Goal: Task Accomplishment & Management: Manage account settings

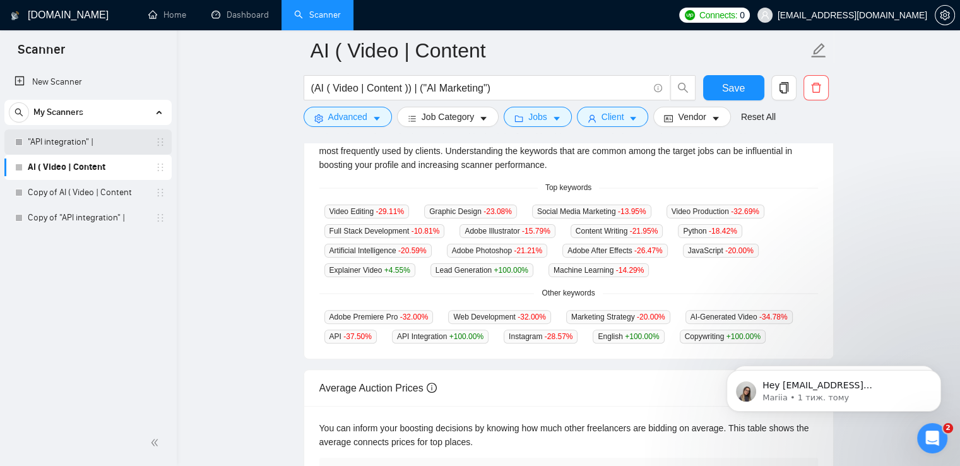
click at [92, 151] on link ""API integration" |" at bounding box center [88, 141] width 120 height 25
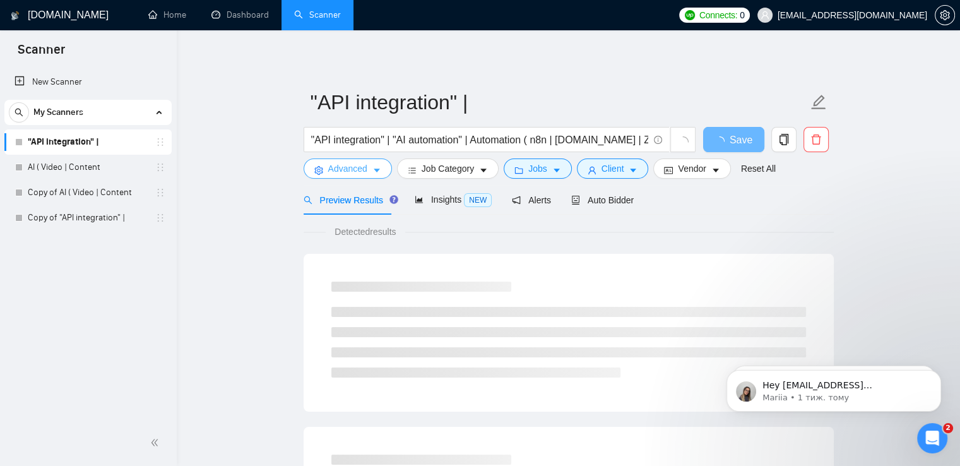
click at [368, 170] on button "Advanced" at bounding box center [348, 168] width 88 height 20
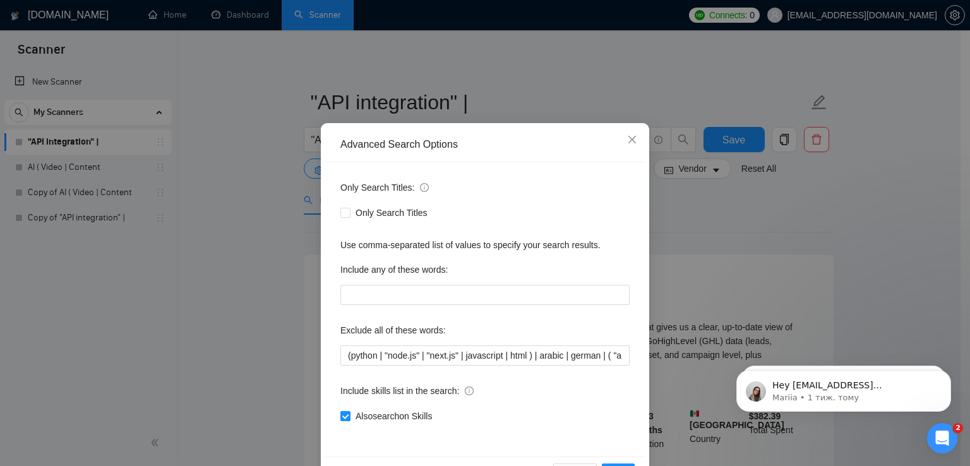
scroll to position [7, 0]
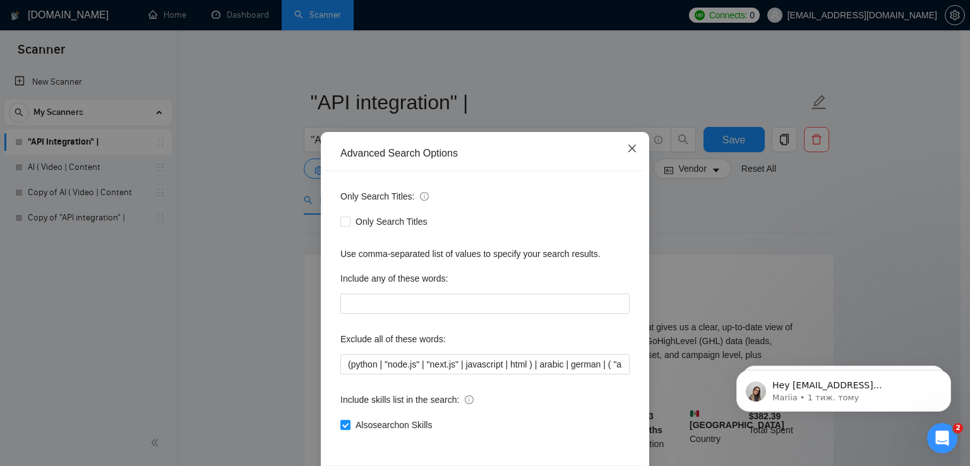
click at [629, 149] on icon "close" at bounding box center [632, 148] width 10 height 10
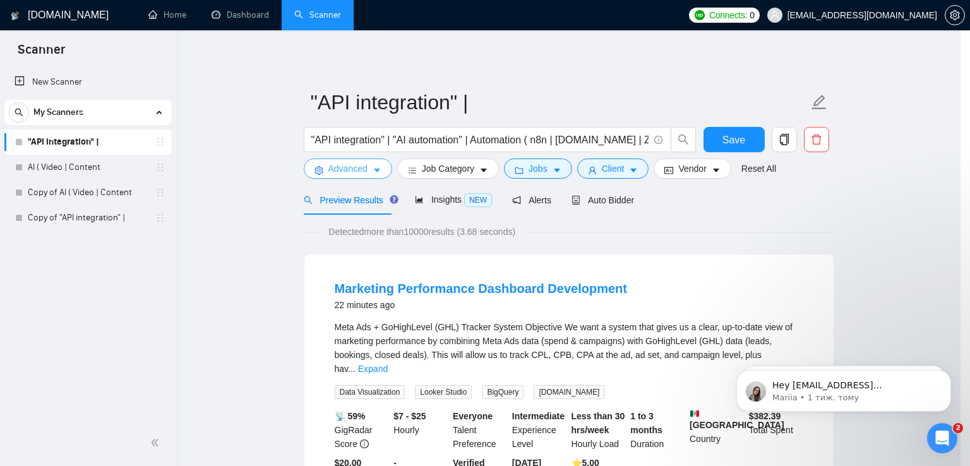
scroll to position [0, 0]
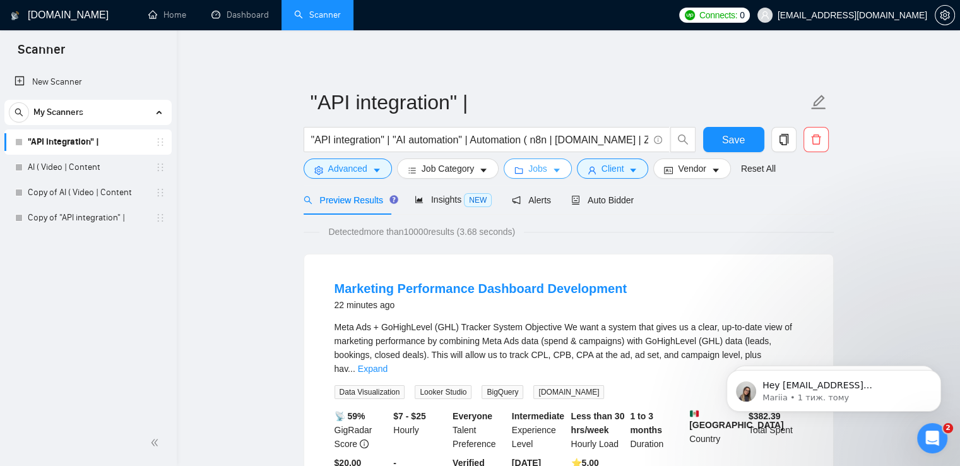
click at [540, 170] on span "Jobs" at bounding box center [537, 169] width 19 height 14
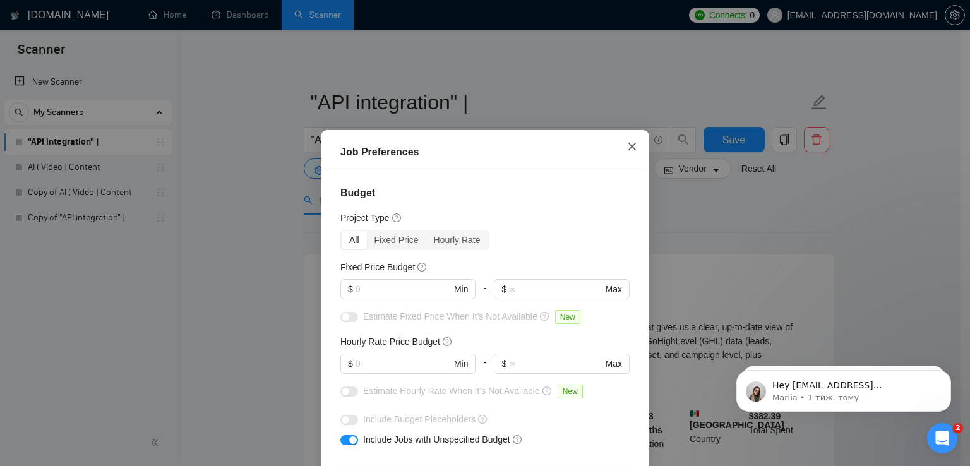
click at [627, 148] on icon "close" at bounding box center [632, 146] width 10 height 10
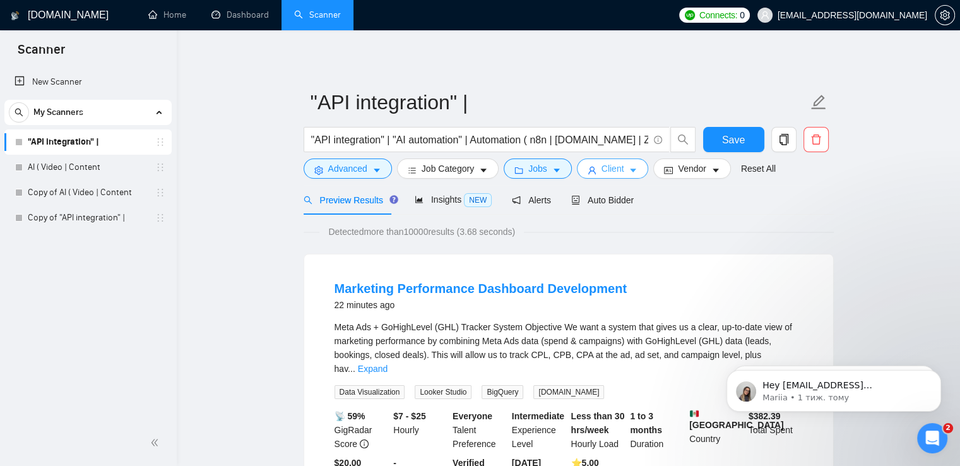
click at [621, 174] on button "Client" at bounding box center [613, 168] width 72 height 20
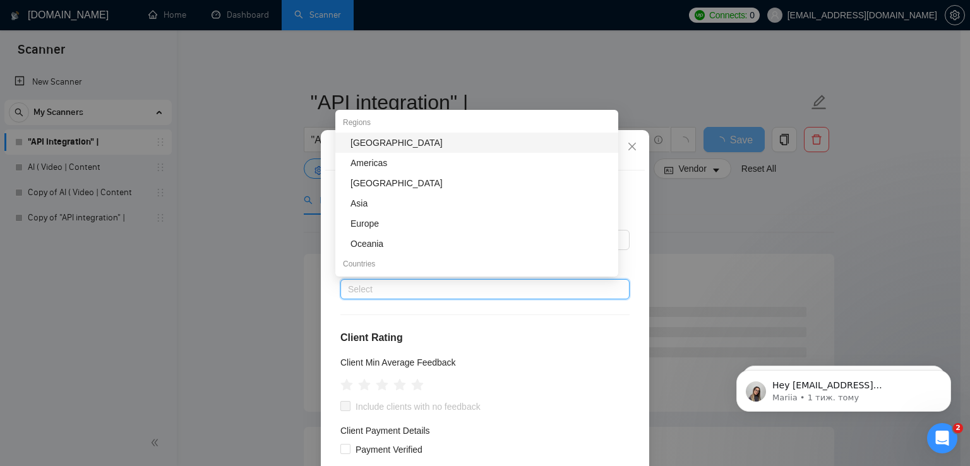
click at [401, 288] on div at bounding box center [478, 289] width 270 height 15
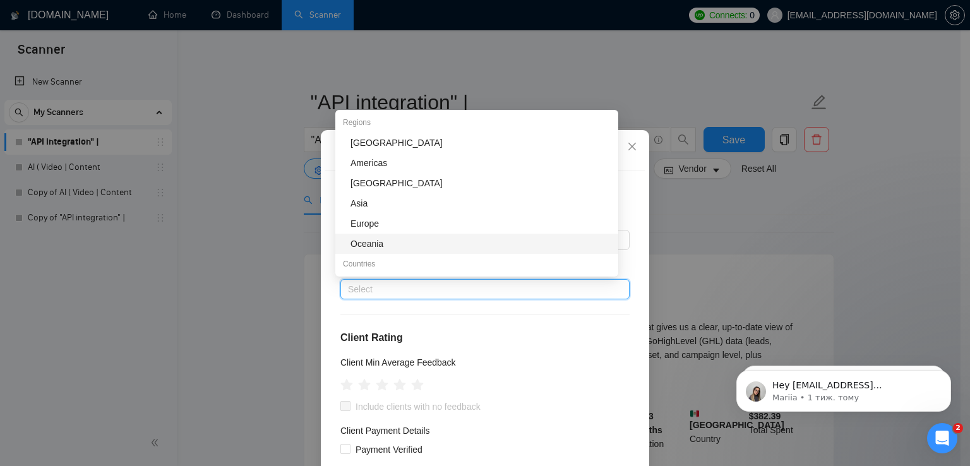
click at [380, 243] on div "Oceania" at bounding box center [480, 244] width 260 height 14
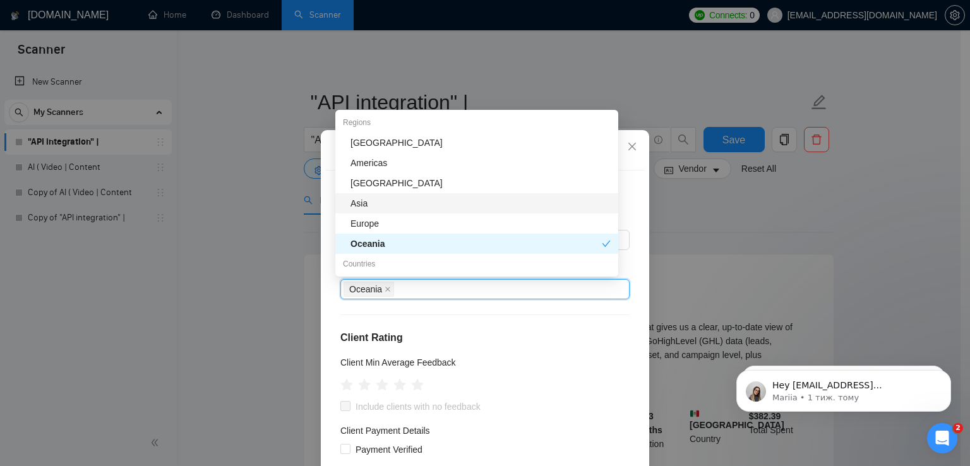
click at [379, 206] on div "Asia" at bounding box center [480, 203] width 260 height 14
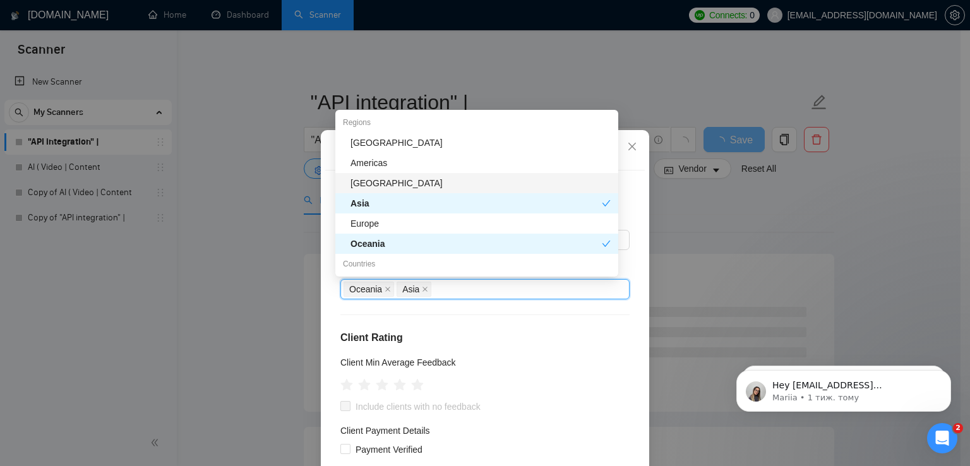
click at [393, 184] on div "[GEOGRAPHIC_DATA]" at bounding box center [480, 183] width 260 height 14
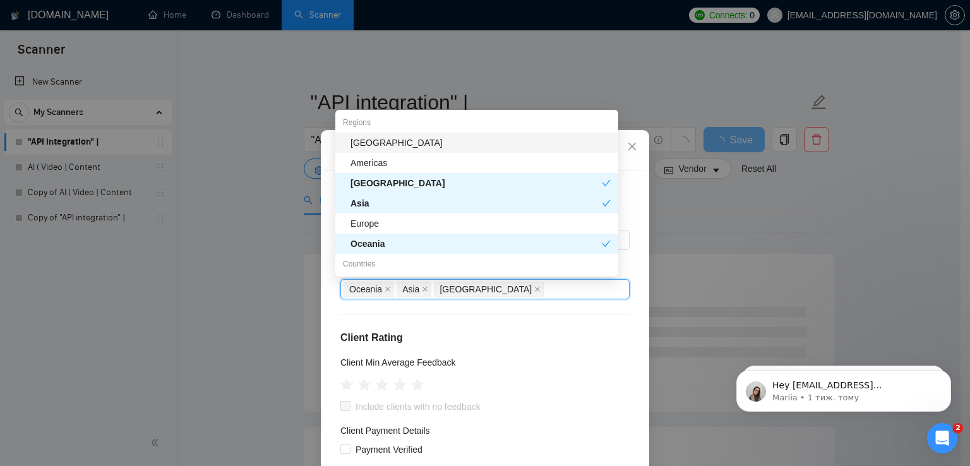
click at [362, 141] on div "[GEOGRAPHIC_DATA]" at bounding box center [480, 143] width 260 height 14
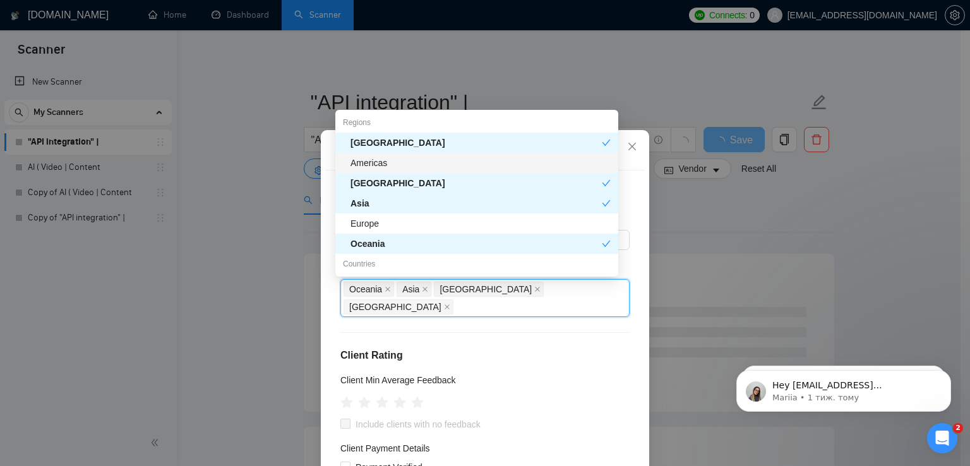
click at [379, 165] on div "Americas" at bounding box center [480, 163] width 260 height 14
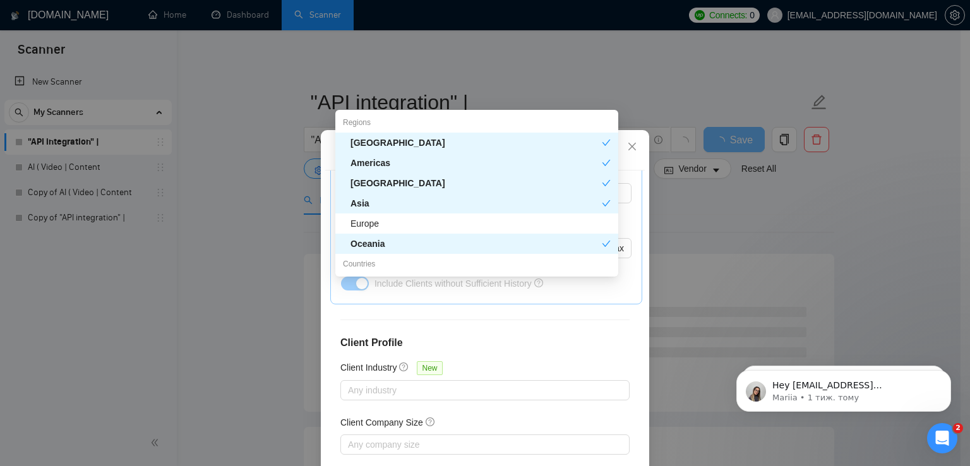
scroll to position [461, 0]
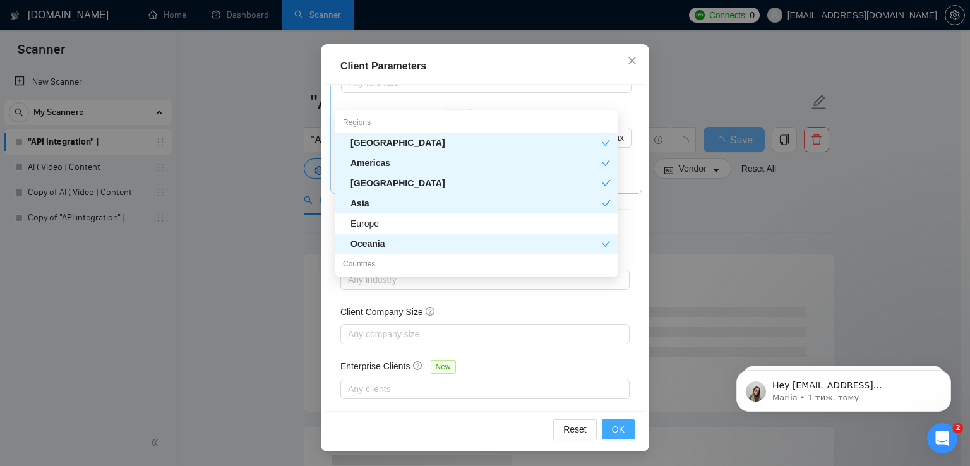
click at [617, 430] on span "OK" at bounding box center [618, 429] width 13 height 14
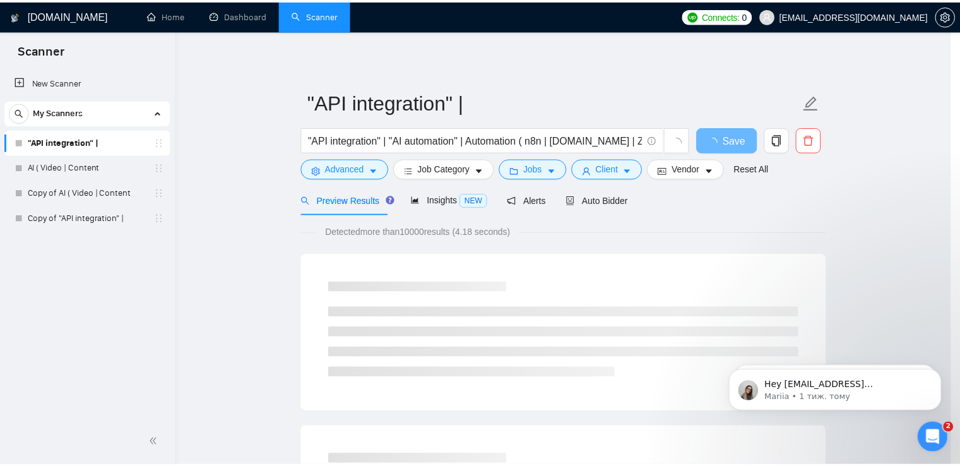
scroll to position [32, 0]
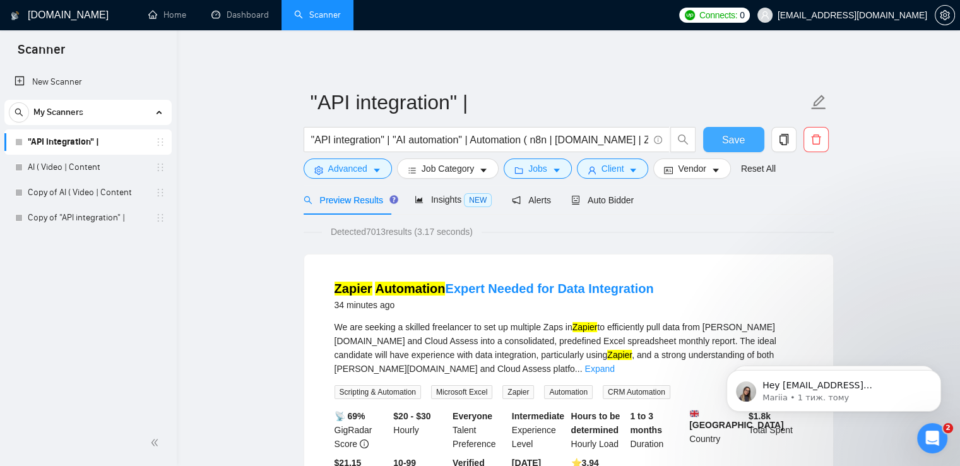
click at [728, 133] on span "Save" at bounding box center [733, 140] width 23 height 16
click at [787, 142] on icon "copy" at bounding box center [783, 139] width 9 height 11
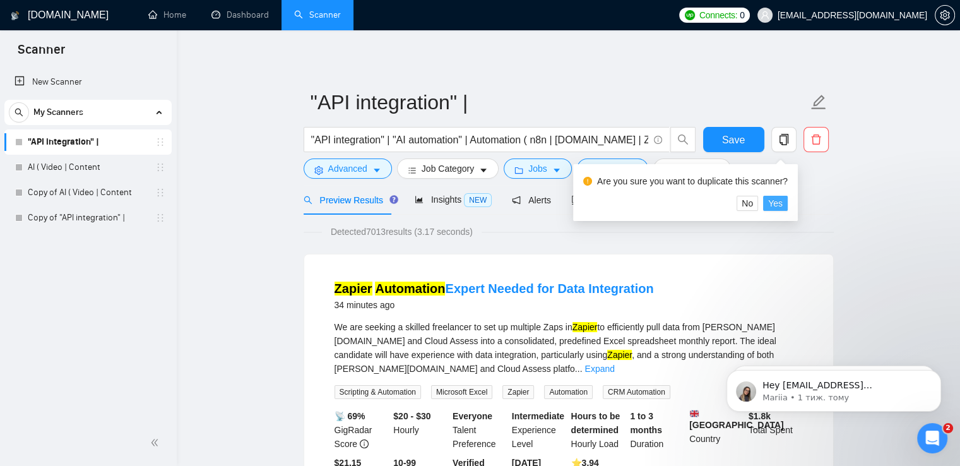
click at [781, 206] on button "Yes" at bounding box center [775, 203] width 25 height 15
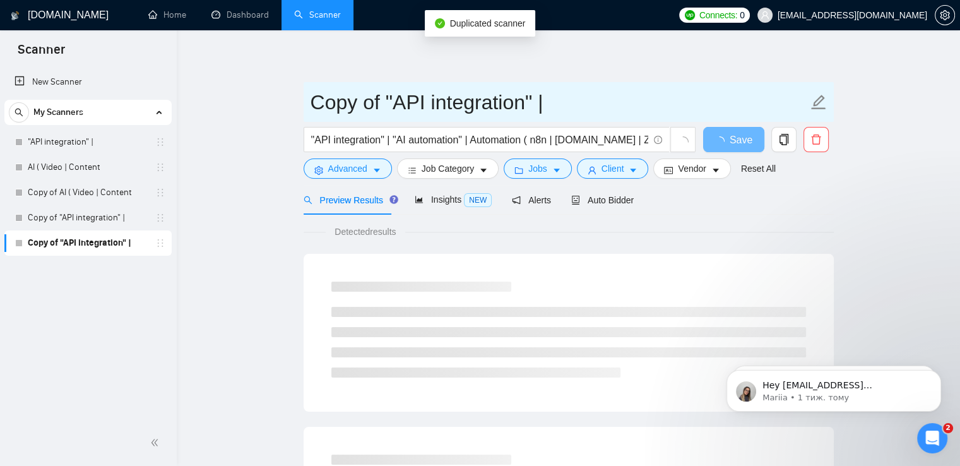
click at [813, 102] on icon "edit" at bounding box center [818, 102] width 16 height 16
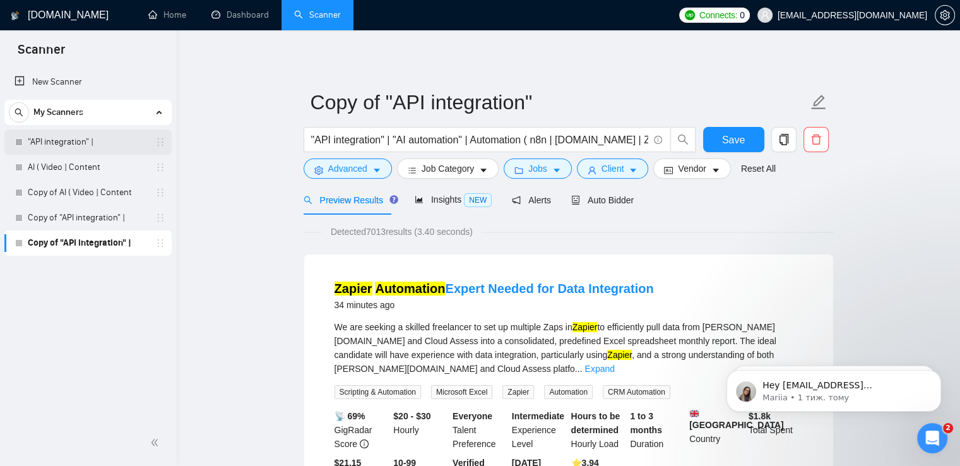
click at [78, 141] on link ""API integration" |" at bounding box center [88, 141] width 120 height 25
click at [100, 139] on link ""API integration" |" at bounding box center [88, 141] width 120 height 25
click at [739, 139] on span "Save" at bounding box center [733, 140] width 23 height 16
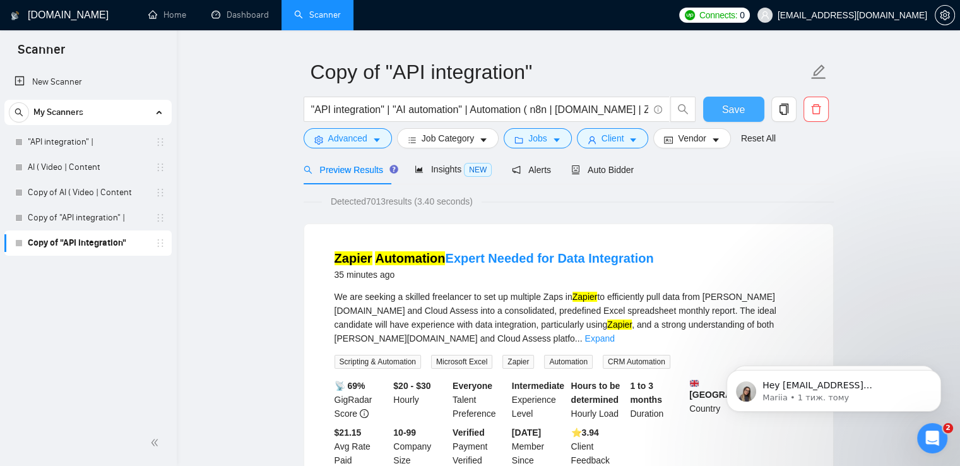
scroll to position [30, 0]
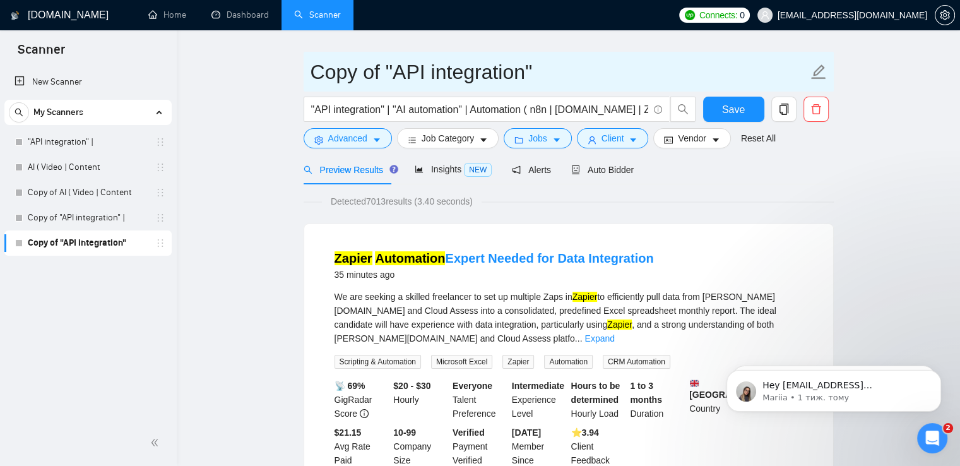
click at [812, 77] on icon "edit" at bounding box center [818, 72] width 16 height 16
type input "C"
type input "Ф"
type input "AI Automation Europe"
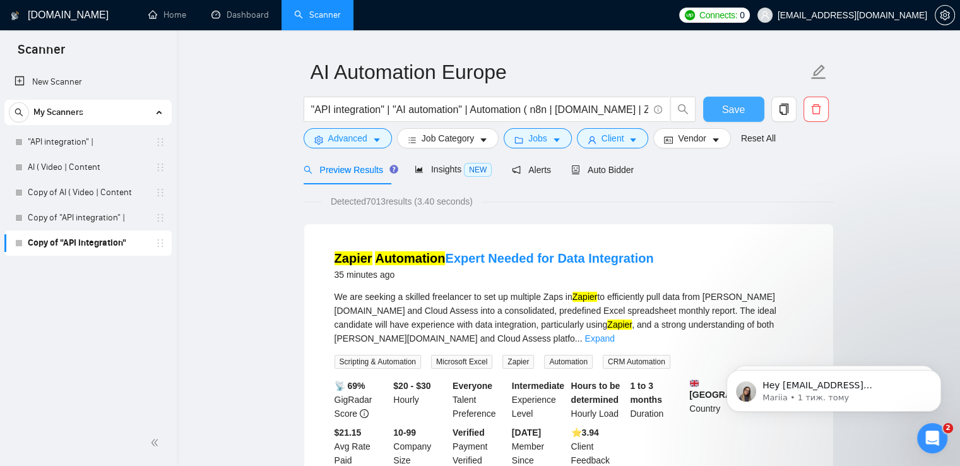
click at [734, 111] on span "Save" at bounding box center [733, 110] width 23 height 16
click at [584, 172] on span "Auto Bidder" at bounding box center [602, 170] width 62 height 10
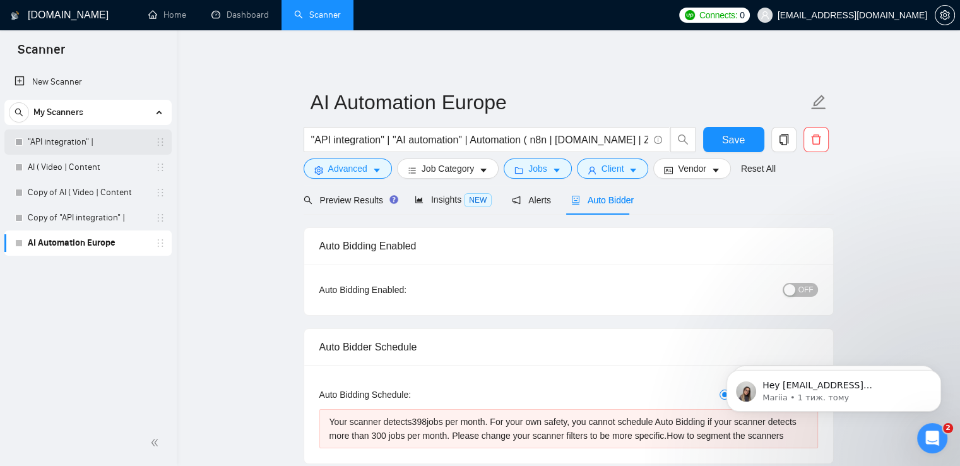
click at [129, 138] on link ""API integration" |" at bounding box center [88, 141] width 120 height 25
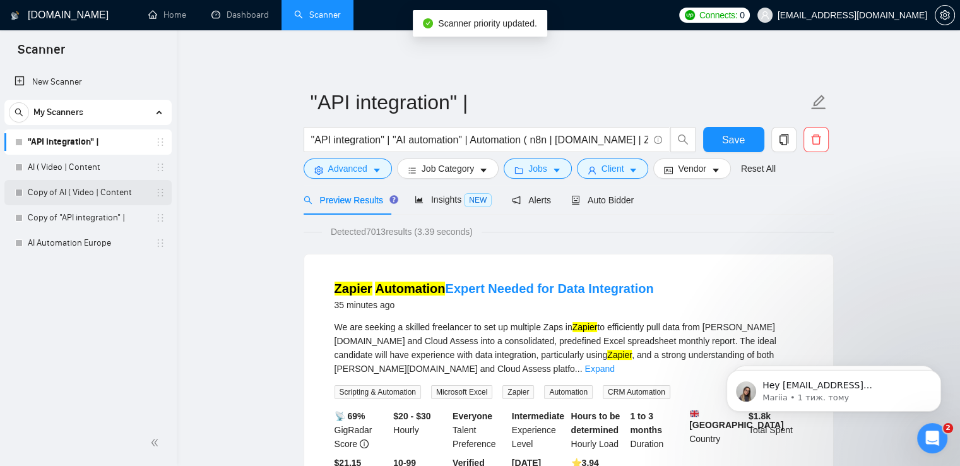
click at [106, 194] on link "Copy of AI ( Video | Content" at bounding box center [88, 192] width 120 height 25
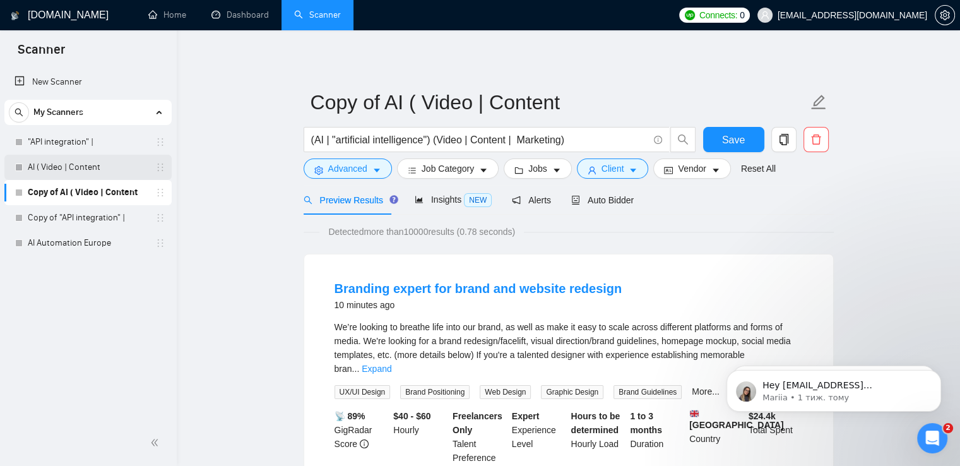
click at [126, 167] on link "AI ( Video | Content" at bounding box center [88, 167] width 120 height 25
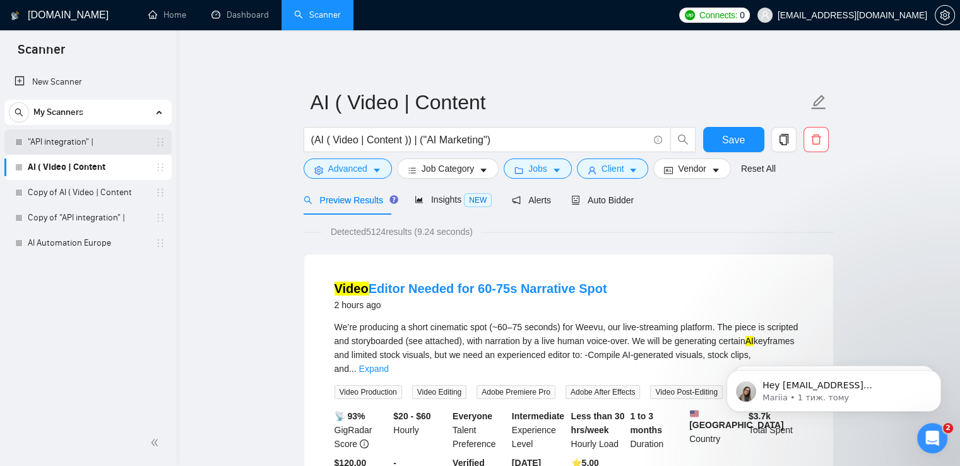
click at [136, 150] on link ""API integration" |" at bounding box center [88, 141] width 120 height 25
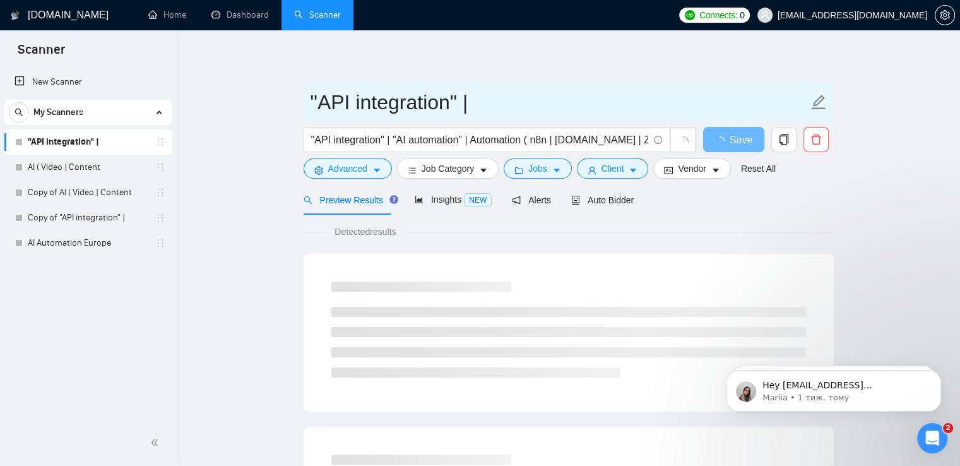
click at [815, 102] on icon "edit" at bounding box center [818, 102] width 15 height 15
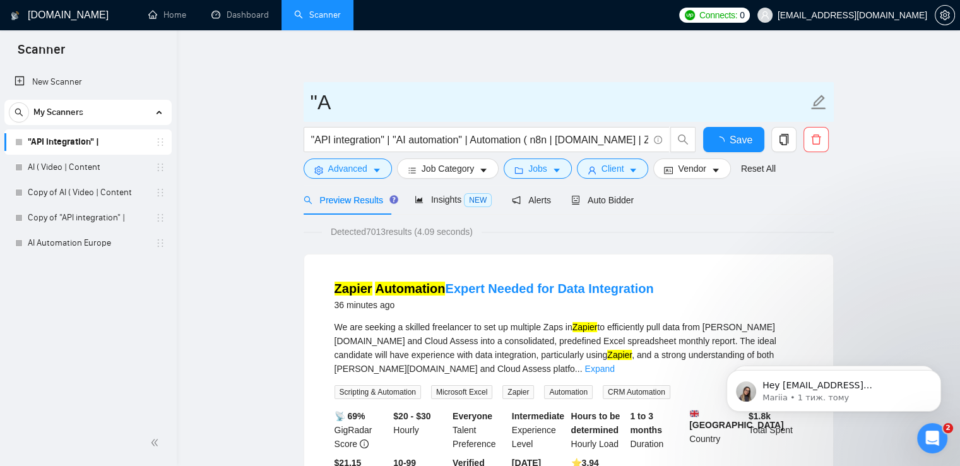
type input """
type input "AI Automation America"
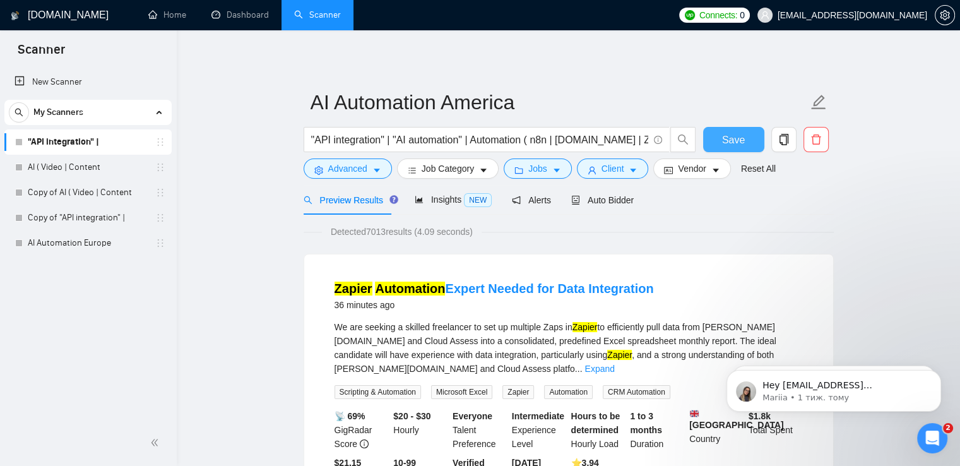
click at [725, 141] on span "Save" at bounding box center [733, 140] width 23 height 16
click at [370, 168] on button "Advanced" at bounding box center [348, 168] width 88 height 20
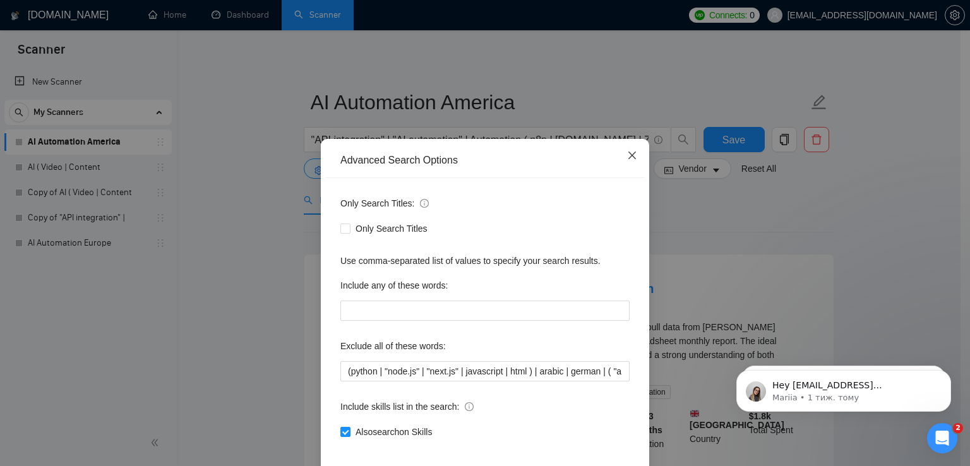
click at [627, 160] on icon "close" at bounding box center [632, 155] width 10 height 10
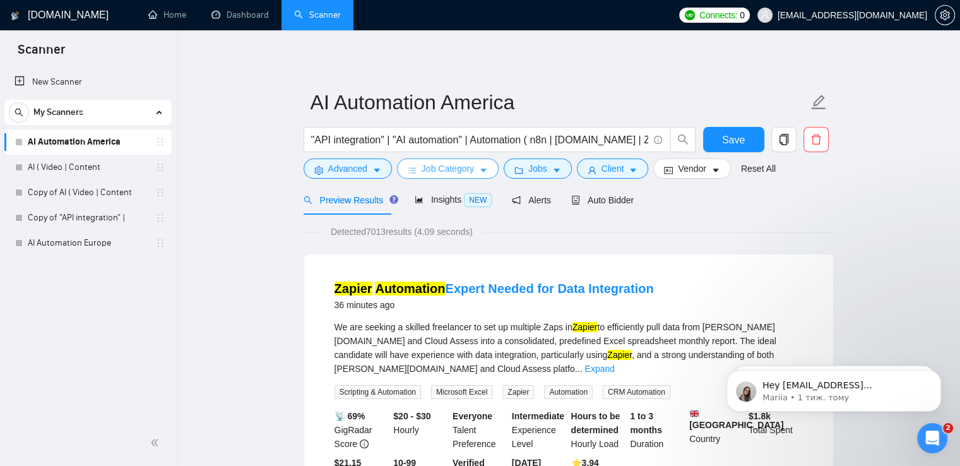
click at [470, 167] on span "Job Category" at bounding box center [448, 169] width 52 height 14
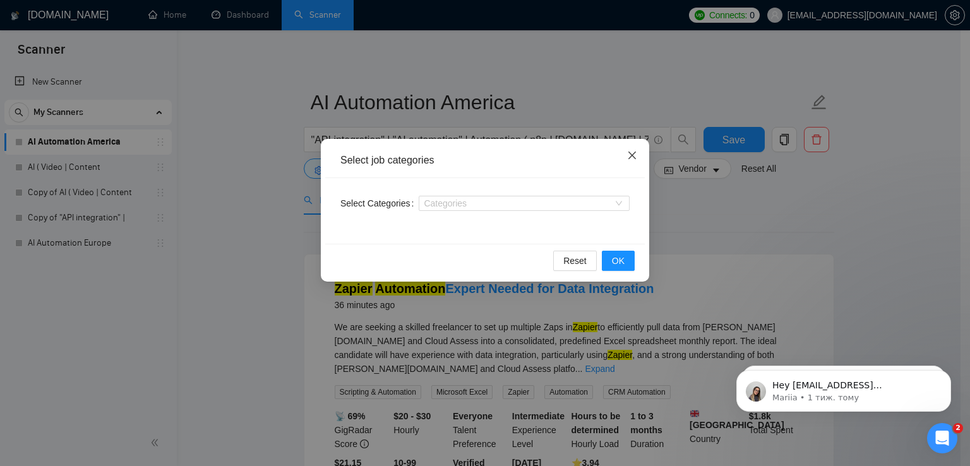
click at [627, 155] on icon "close" at bounding box center [632, 155] width 10 height 10
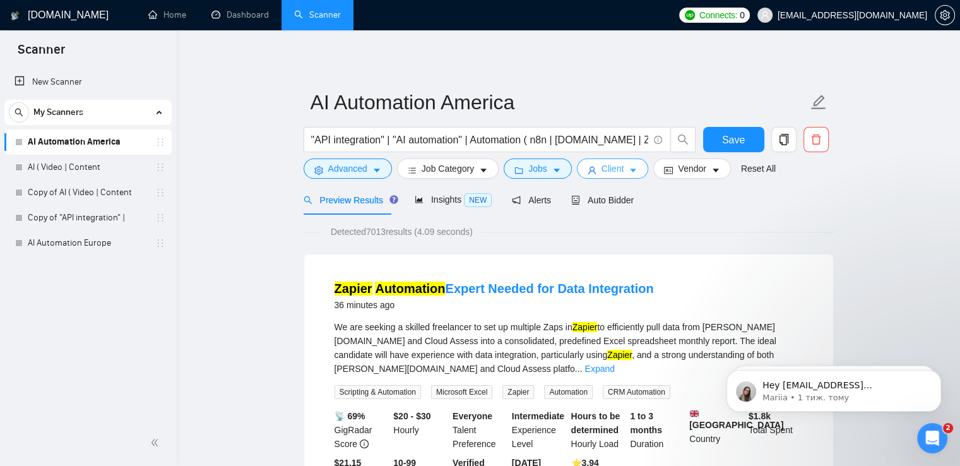
click at [603, 167] on span "Client" at bounding box center [613, 169] width 23 height 14
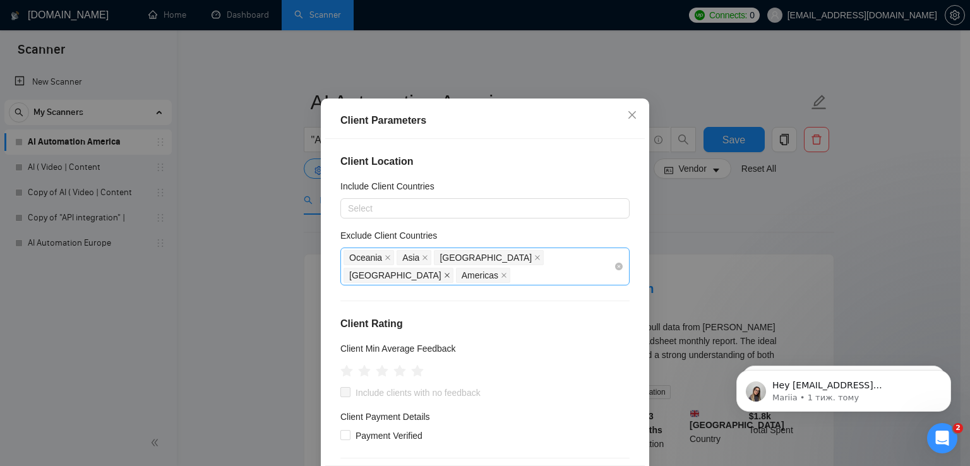
click at [449, 278] on icon "close" at bounding box center [446, 275] width 5 height 5
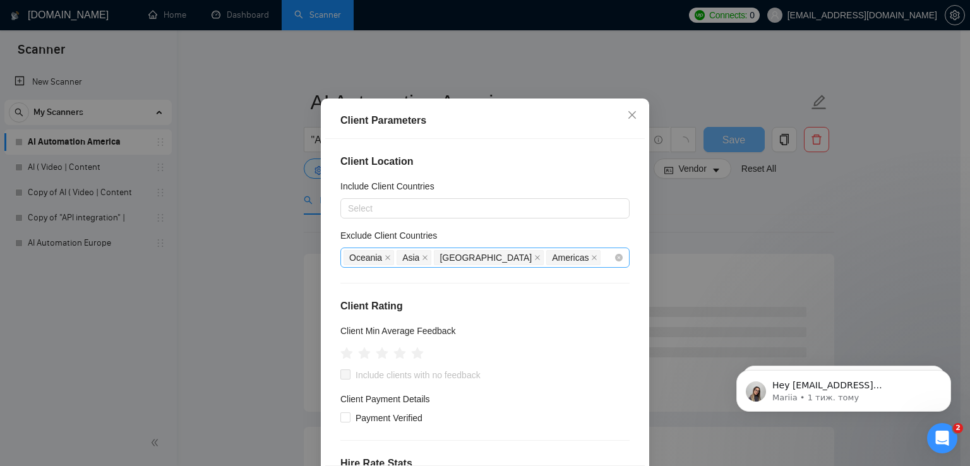
click at [552, 266] on div "Oceania [GEOGRAPHIC_DATA] [GEOGRAPHIC_DATA] [GEOGRAPHIC_DATA]" at bounding box center [478, 258] width 270 height 18
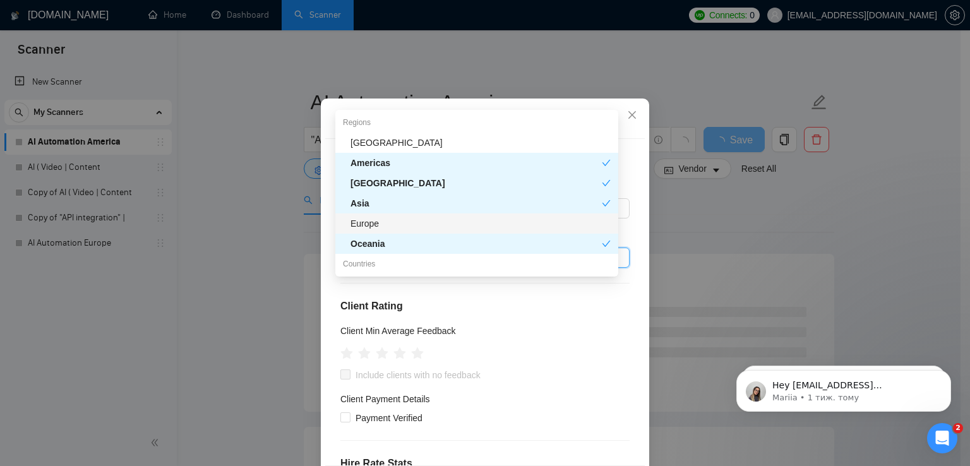
click at [442, 227] on div "Europe" at bounding box center [480, 224] width 260 height 14
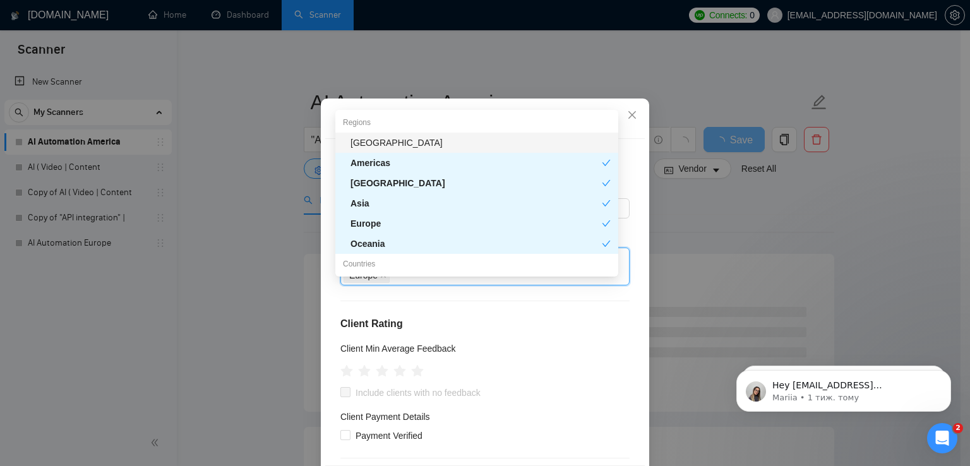
click at [485, 146] on div "[GEOGRAPHIC_DATA]" at bounding box center [480, 143] width 260 height 14
click at [476, 163] on div "Americas" at bounding box center [475, 162] width 251 height 14
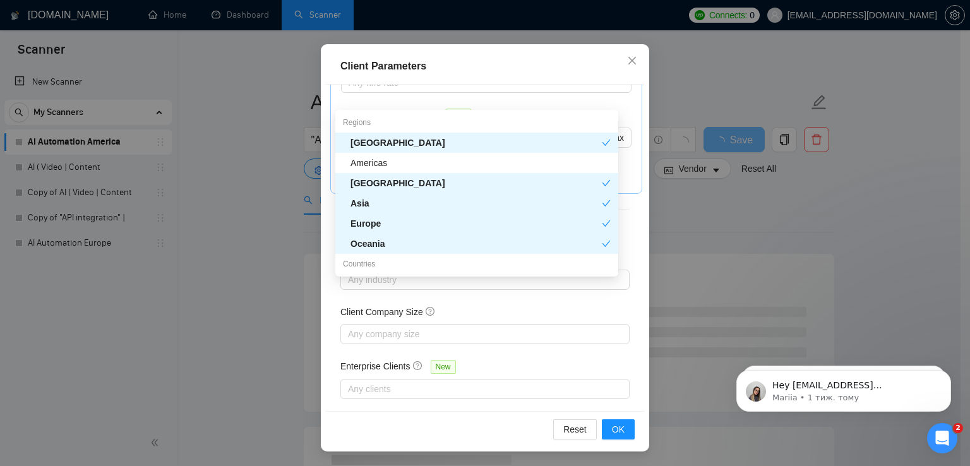
scroll to position [86, 0]
click at [621, 432] on button "OK" at bounding box center [618, 429] width 33 height 20
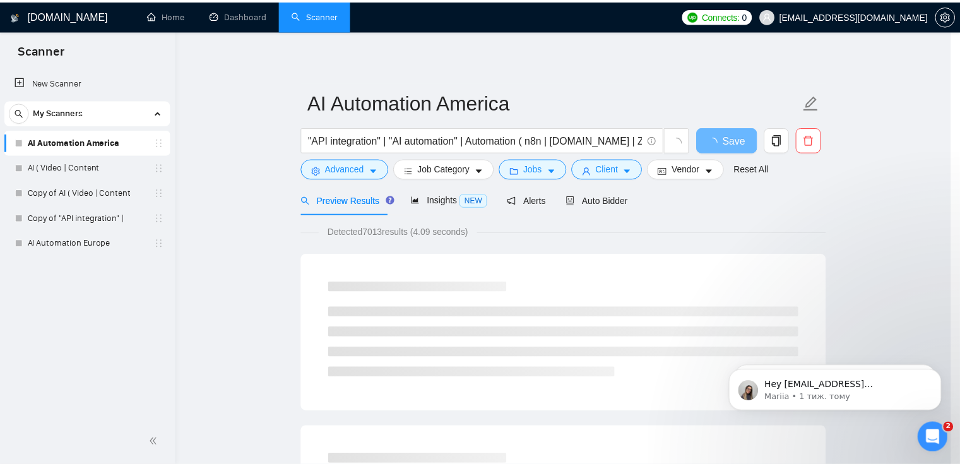
scroll to position [32, 0]
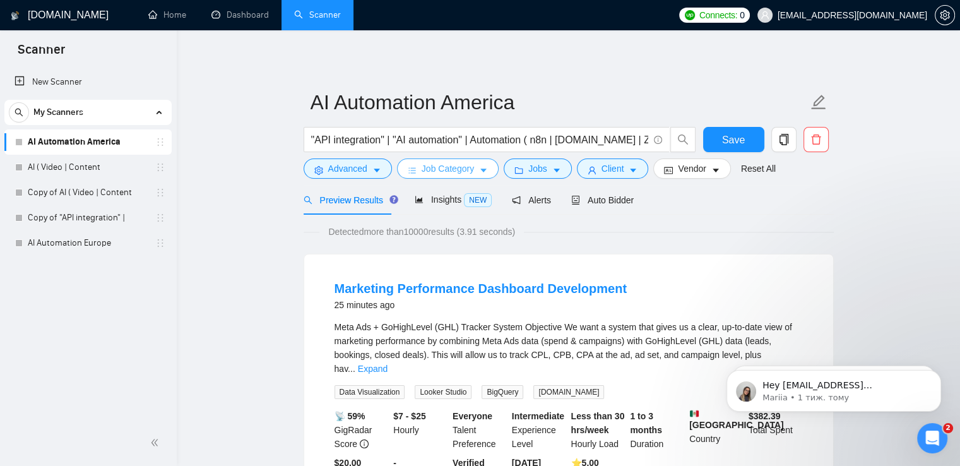
click at [442, 167] on span "Job Category" at bounding box center [448, 169] width 52 height 14
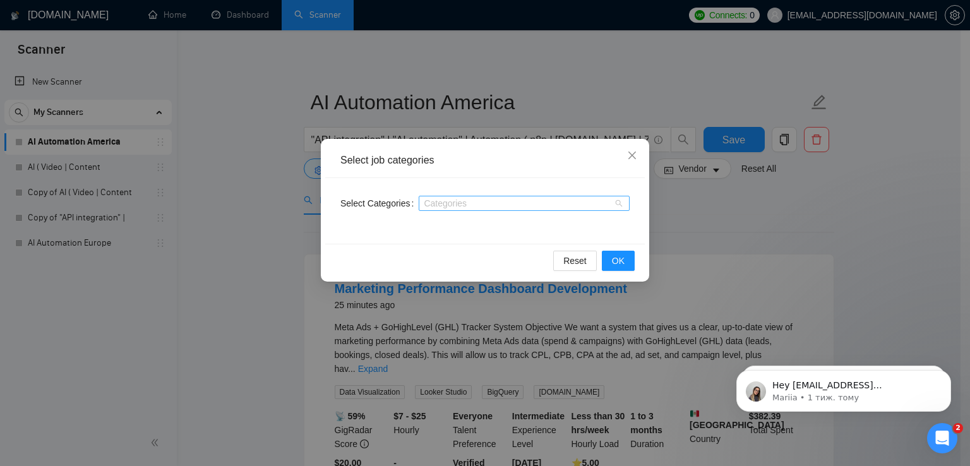
click at [432, 205] on div at bounding box center [518, 203] width 192 height 10
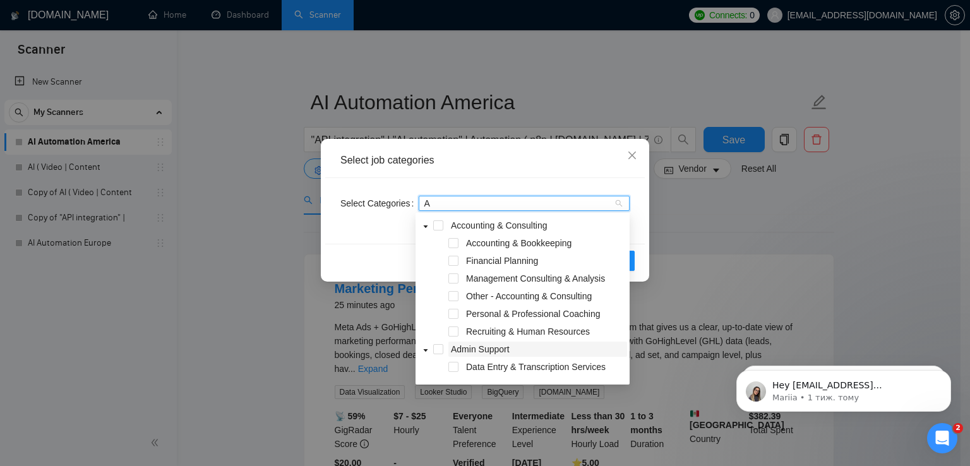
type input "AI"
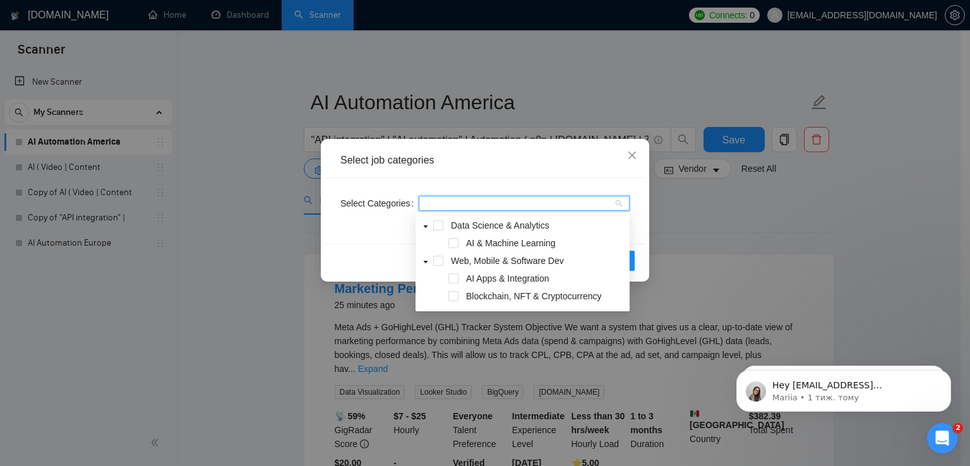
click at [824, 292] on div "Select job categories Select Categories AI Reset OK" at bounding box center [485, 233] width 970 height 466
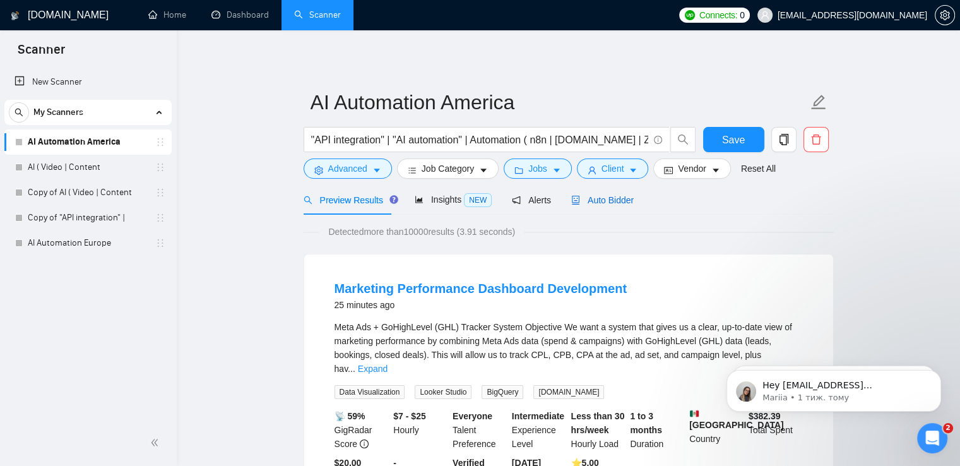
click at [590, 196] on span "Auto Bidder" at bounding box center [602, 200] width 62 height 10
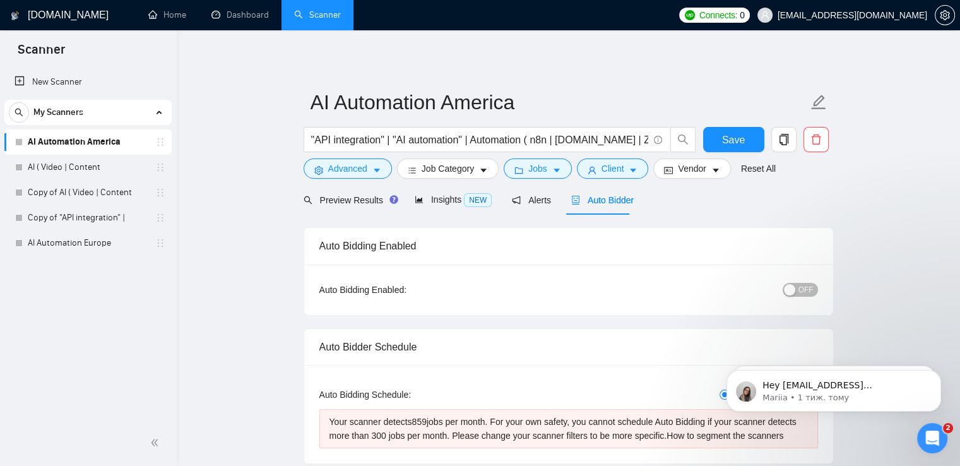
checkbox input "true"
click at [129, 237] on link "AI Automation Europe" at bounding box center [88, 242] width 120 height 25
click at [725, 139] on span "Save" at bounding box center [733, 140] width 23 height 16
checkbox input "true"
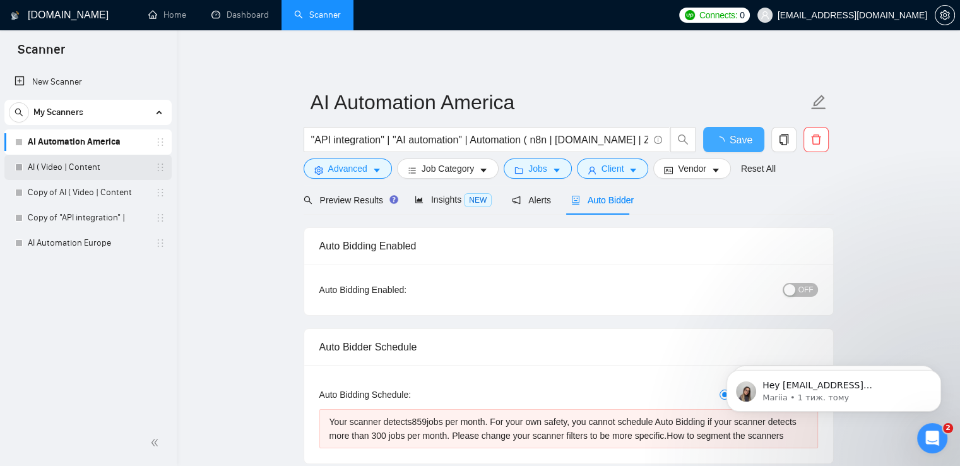
checkbox input "true"
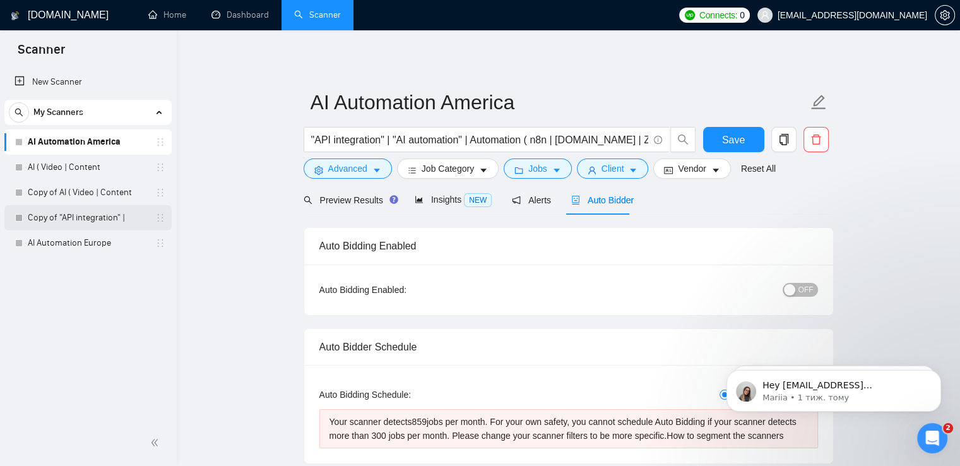
click at [125, 222] on link "Copy of "API integration" |" at bounding box center [88, 217] width 120 height 25
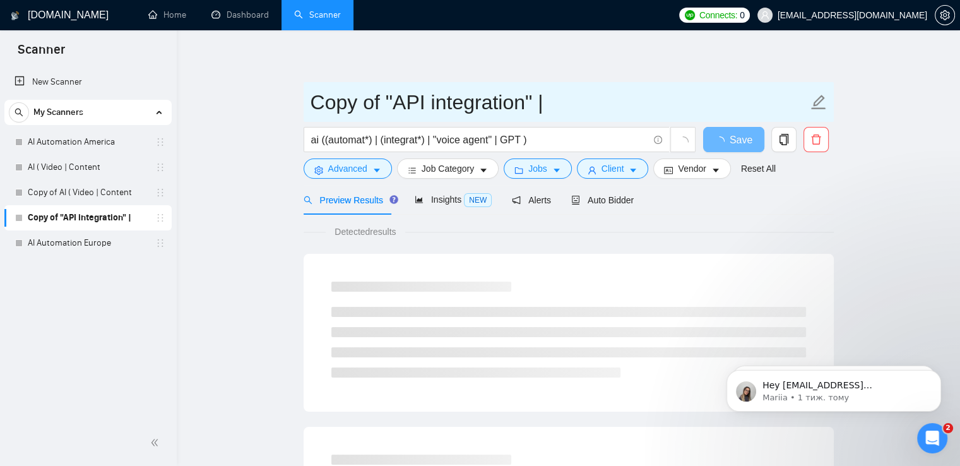
click at [819, 103] on icon "edit" at bounding box center [818, 102] width 15 height 15
type input "C"
type input "Example scanner"
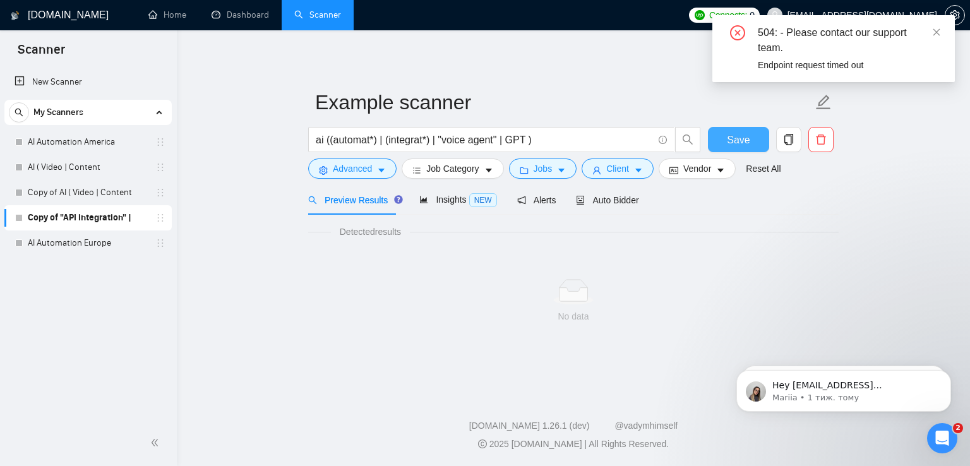
click at [725, 142] on button "Save" at bounding box center [738, 139] width 61 height 25
click at [937, 32] on icon "close" at bounding box center [936, 31] width 7 height 7
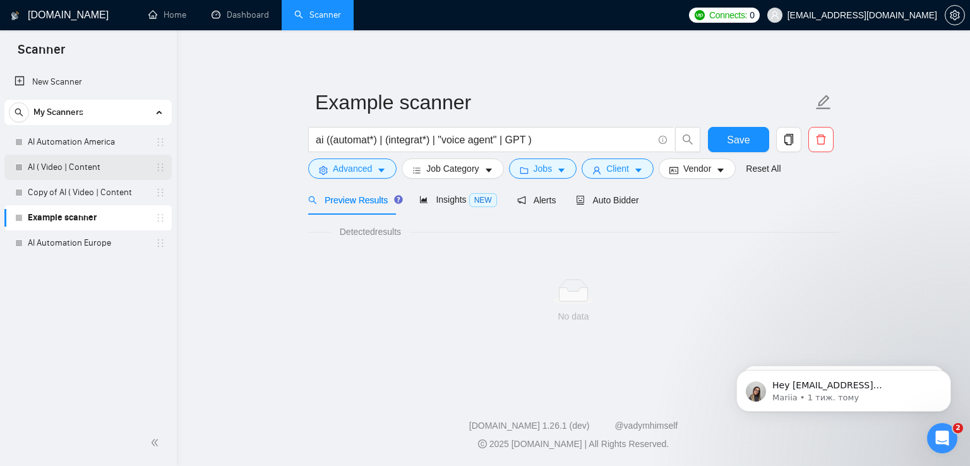
click at [56, 167] on link "AI ( Video | Content" at bounding box center [88, 167] width 120 height 25
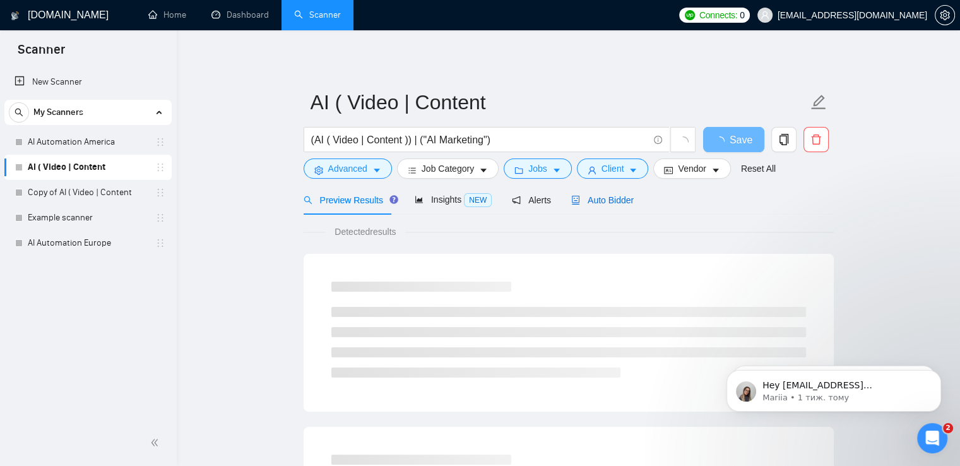
click at [600, 199] on span "Auto Bidder" at bounding box center [602, 200] width 62 height 10
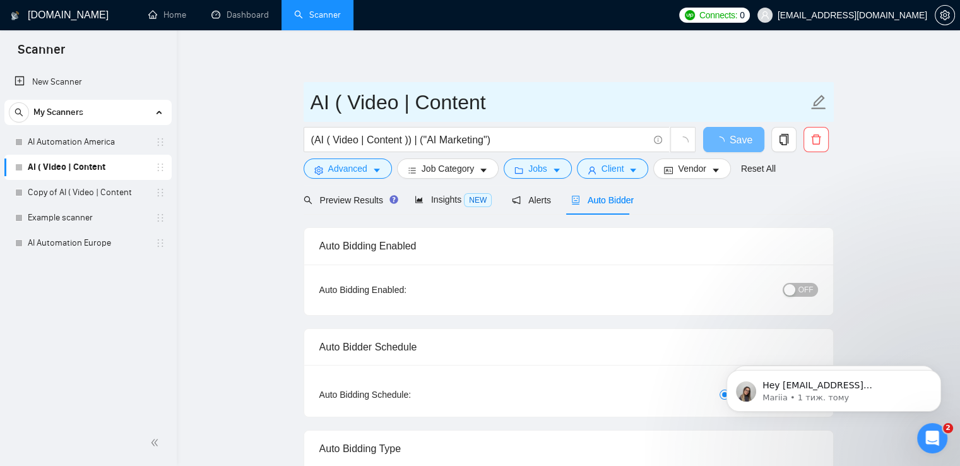
click at [821, 104] on icon "edit" at bounding box center [818, 102] width 16 height 16
drag, startPoint x: 542, startPoint y: 111, endPoint x: 336, endPoint y: 113, distance: 206.4
click at [336, 113] on input "AI ( Video | Content" at bounding box center [559, 102] width 497 height 32
type input "AI Content og"
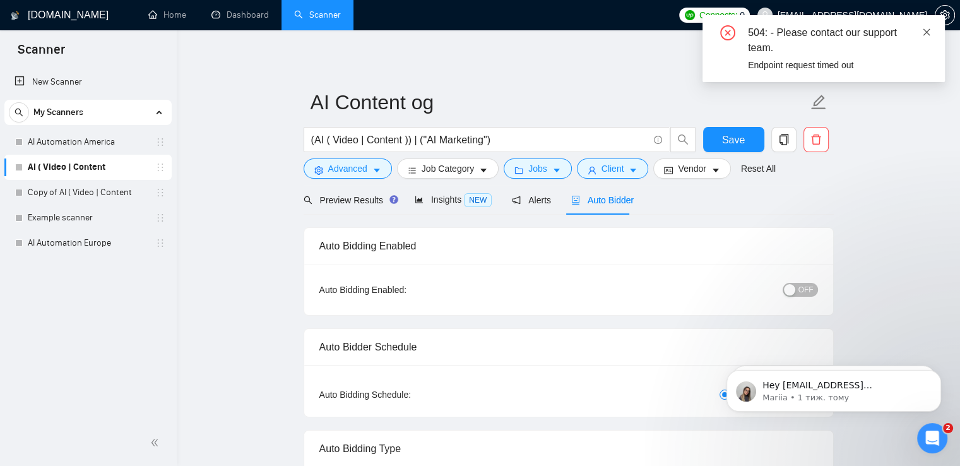
click at [922, 30] on icon "close" at bounding box center [926, 32] width 9 height 9
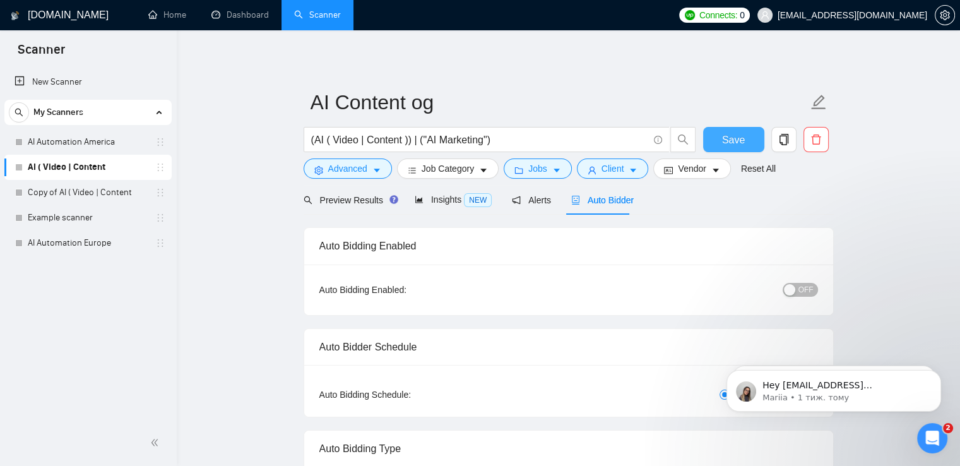
click at [720, 141] on button "Save" at bounding box center [733, 139] width 61 height 25
click at [81, 195] on link "Copy of AI ( Video | Content" at bounding box center [88, 192] width 120 height 25
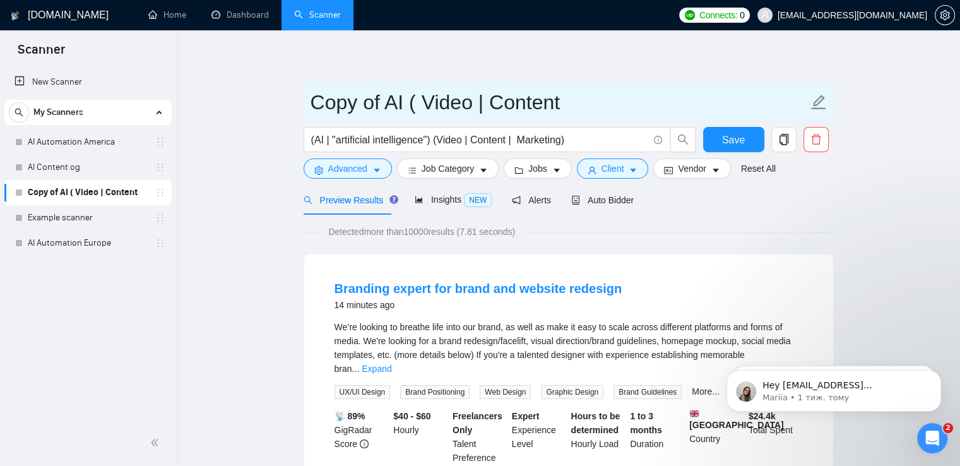
click at [820, 102] on icon "edit" at bounding box center [818, 102] width 15 height 15
drag, startPoint x: 573, startPoint y: 101, endPoint x: 298, endPoint y: 127, distance: 276.4
type input "AI Content new"
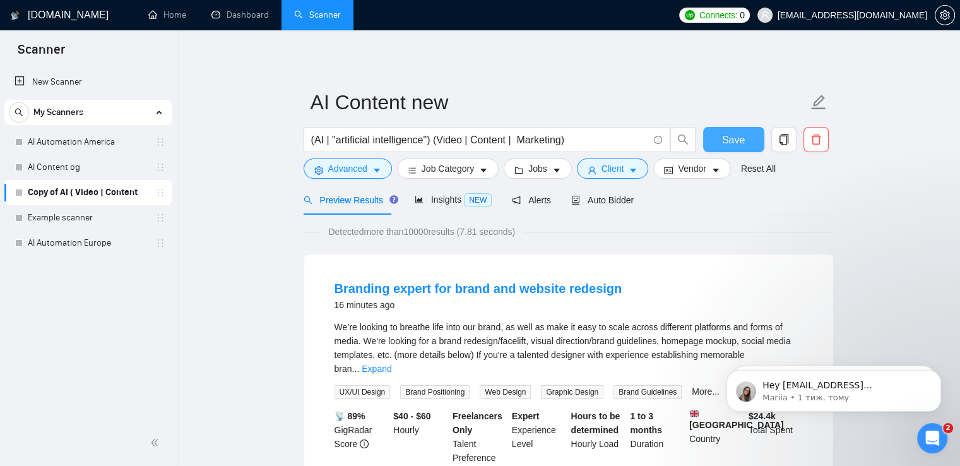
click at [742, 139] on span "Save" at bounding box center [733, 140] width 23 height 16
click at [100, 140] on link "AI Automation America" at bounding box center [88, 141] width 120 height 25
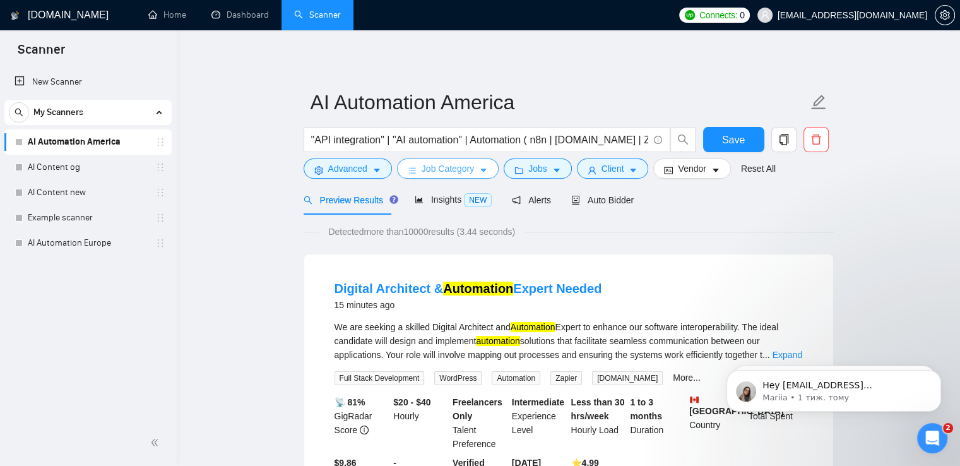
click at [472, 173] on button "Job Category" at bounding box center [448, 168] width 102 height 20
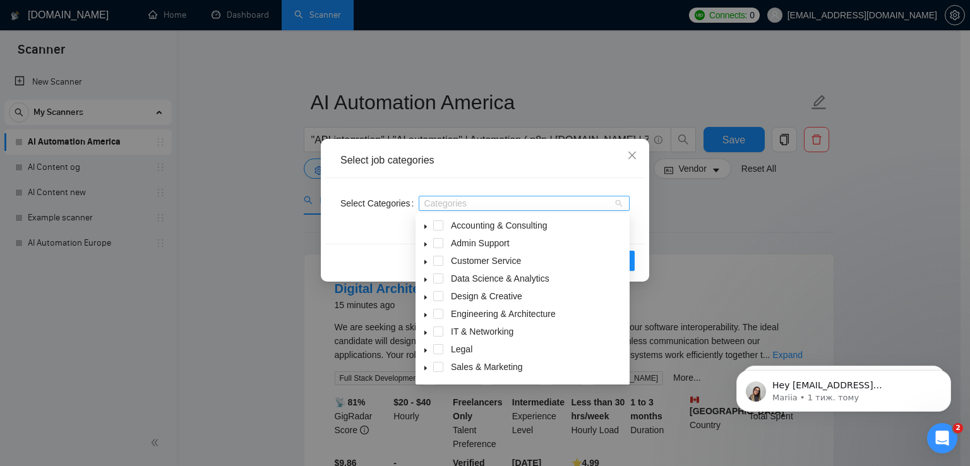
click at [449, 206] on div at bounding box center [518, 203] width 192 height 10
click at [439, 261] on span at bounding box center [438, 261] width 10 height 10
click at [437, 239] on span at bounding box center [438, 243] width 10 height 10
click at [436, 226] on span at bounding box center [438, 225] width 10 height 10
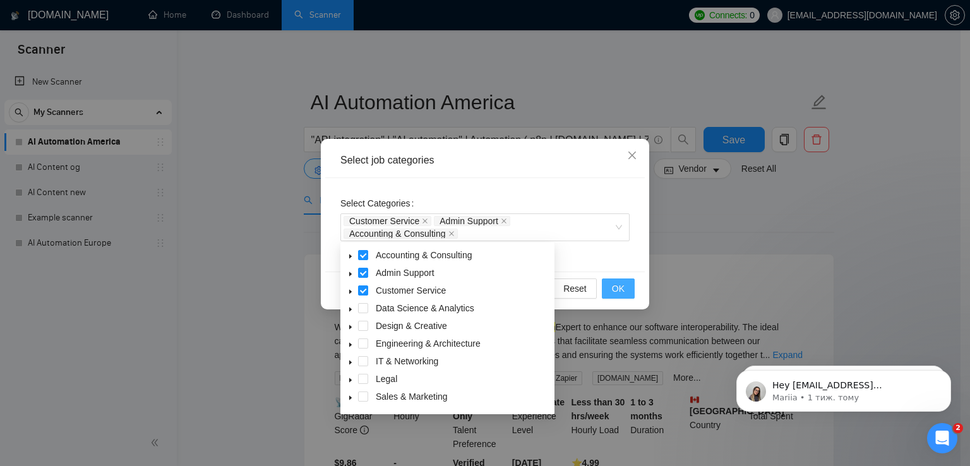
click at [617, 294] on span "OK" at bounding box center [618, 289] width 13 height 14
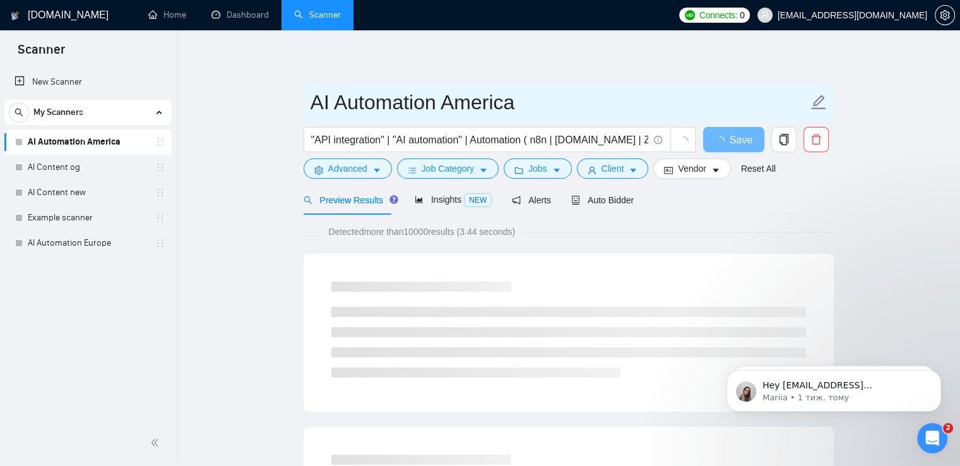
click at [562, 106] on input "AI Automation America" at bounding box center [559, 102] width 497 height 32
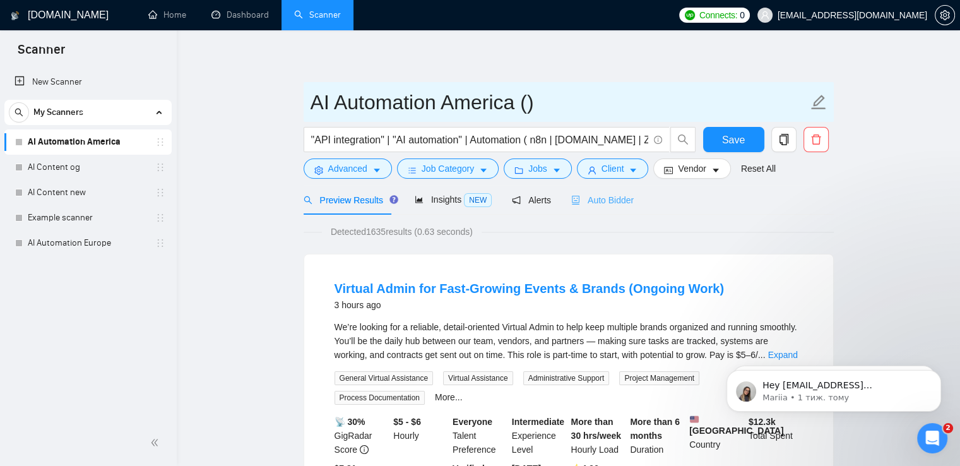
type input "AI Automation America ()"
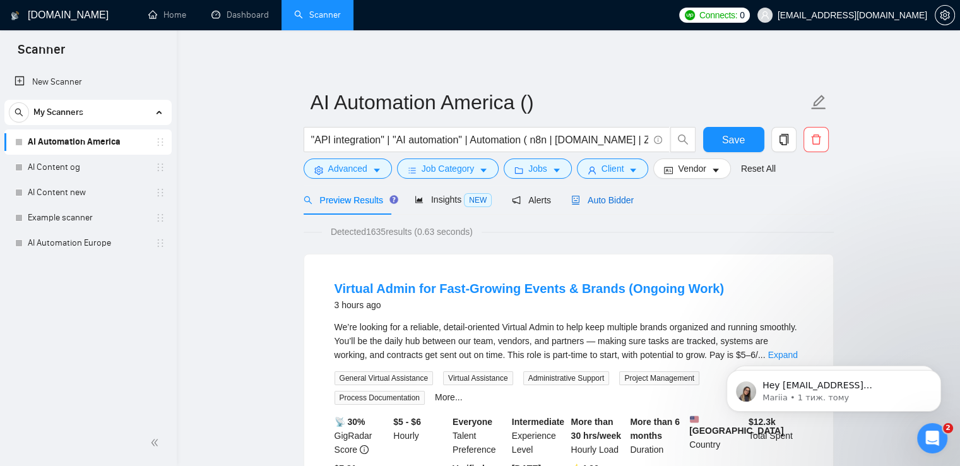
click at [603, 198] on span "Auto Bidder" at bounding box center [602, 200] width 62 height 10
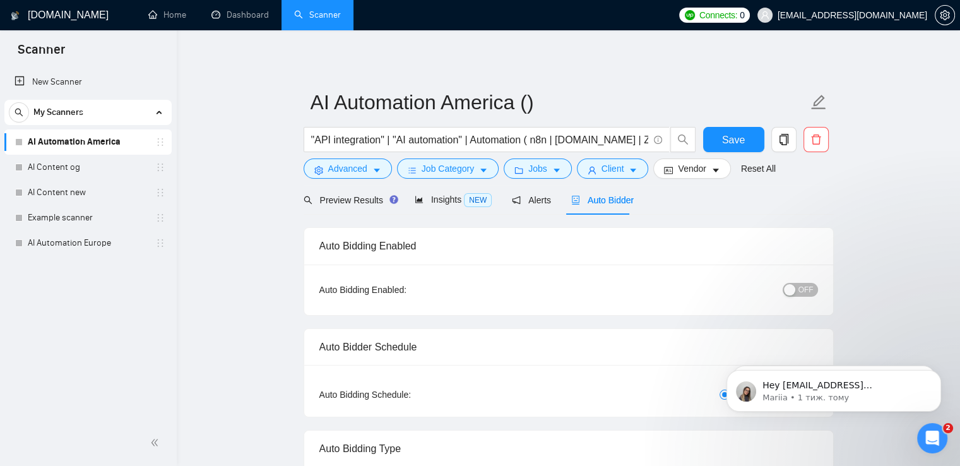
checkbox input "true"
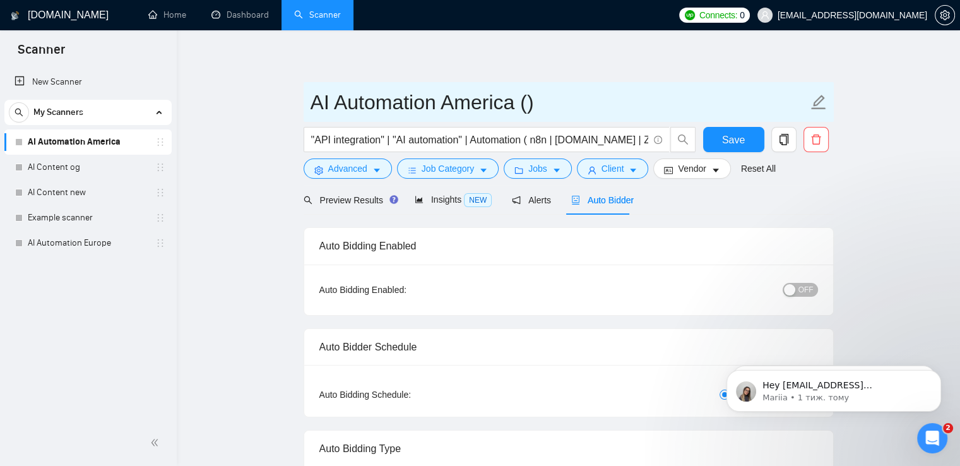
click at [537, 107] on input "AI Automation America ()" at bounding box center [559, 102] width 497 height 32
type input "AI Automation America (1-3 job cat.)"
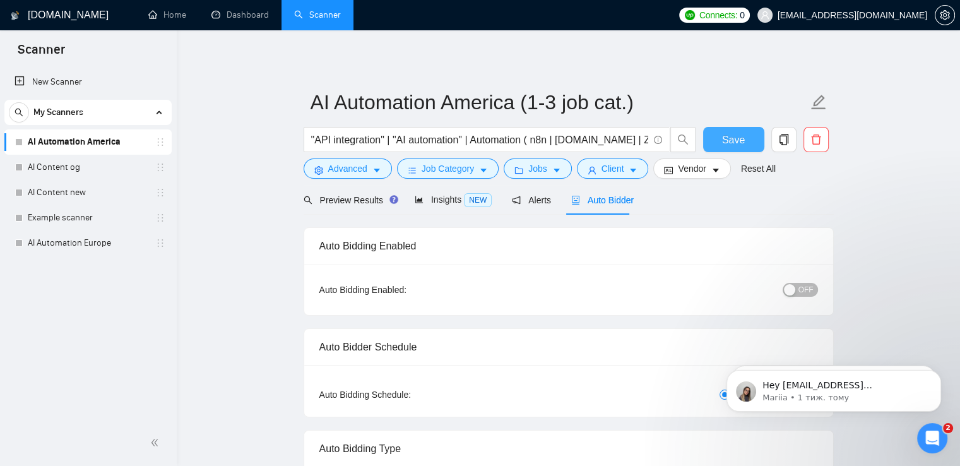
click at [745, 141] on button "Save" at bounding box center [733, 139] width 61 height 25
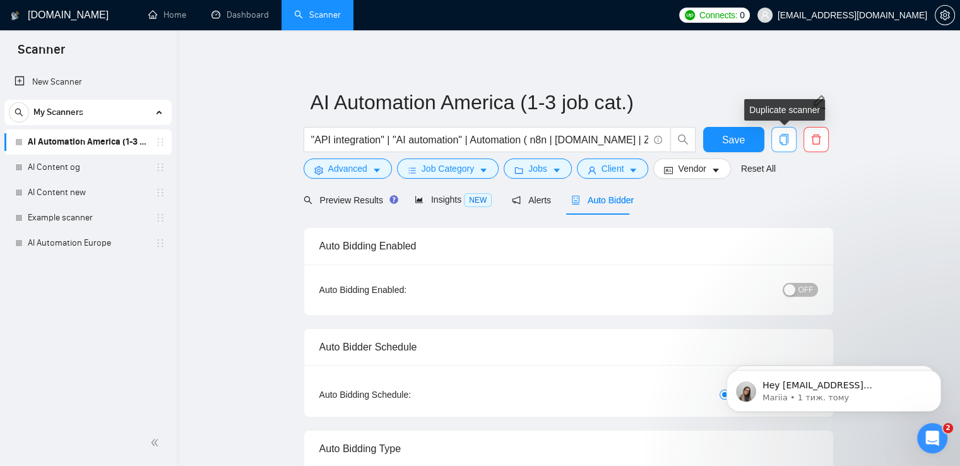
click at [785, 142] on icon "copy" at bounding box center [783, 139] width 11 height 11
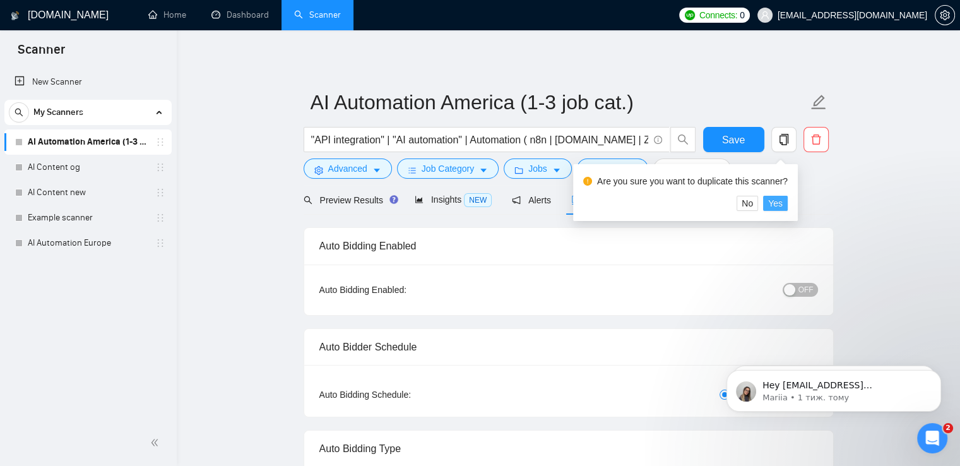
click at [776, 205] on span "Yes" at bounding box center [775, 203] width 15 height 14
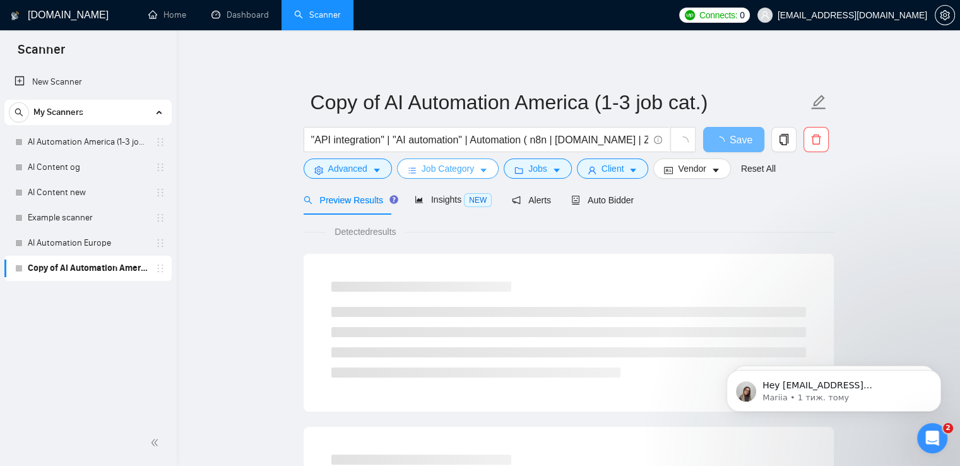
click at [461, 172] on span "Job Category" at bounding box center [448, 169] width 52 height 14
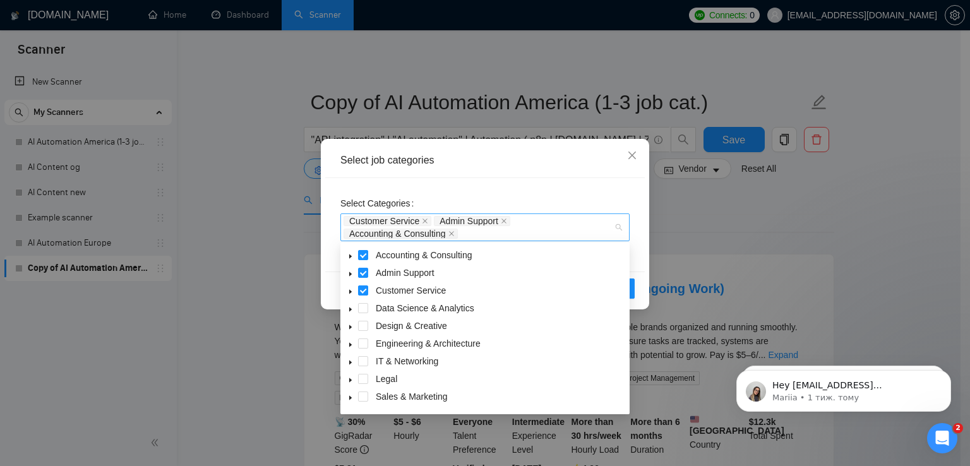
click at [616, 226] on div "Customer Service Admin Support Accounting & Consulting" at bounding box center [484, 227] width 289 height 28
click at [364, 307] on span at bounding box center [363, 308] width 10 height 10
click at [360, 328] on span at bounding box center [363, 326] width 10 height 10
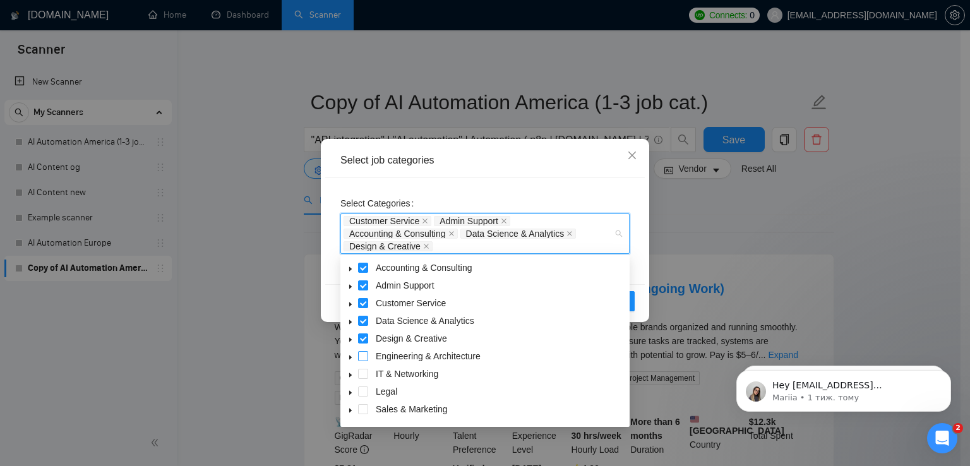
click at [364, 357] on span at bounding box center [363, 356] width 10 height 10
click at [364, 304] on span at bounding box center [363, 303] width 10 height 10
click at [363, 285] on span at bounding box center [363, 285] width 10 height 10
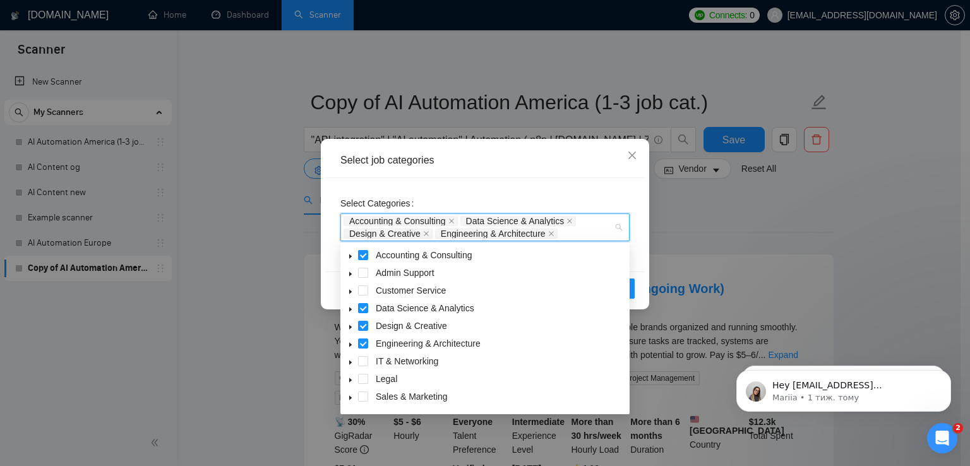
click at [363, 258] on span at bounding box center [363, 255] width 10 height 10
click at [639, 270] on div "Select Categories Data Science & Analytics Design & Creative Engineering & Arch…" at bounding box center [484, 224] width 319 height 93
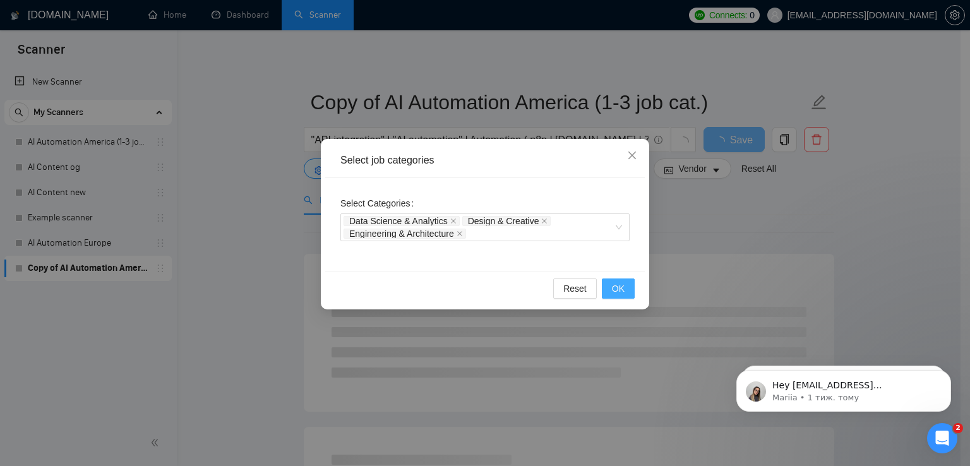
click at [617, 287] on span "OK" at bounding box center [618, 289] width 13 height 14
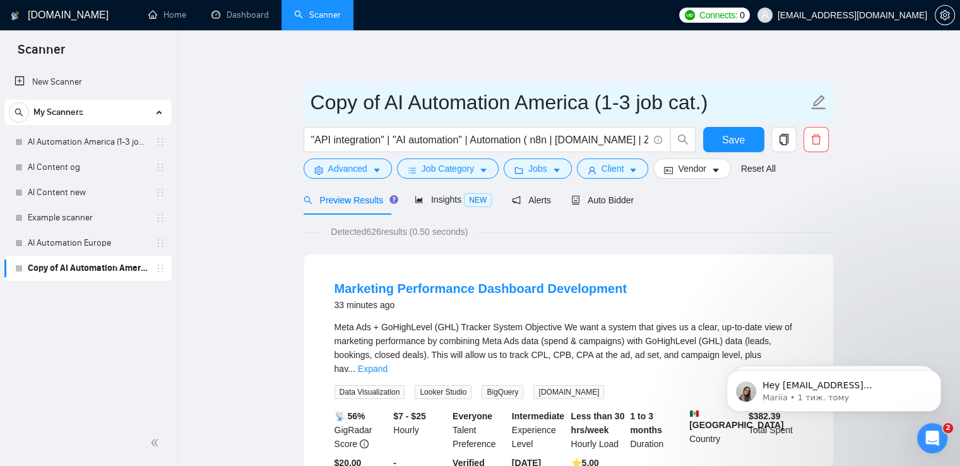
click at [641, 100] on input "Copy of AI Automation America (1-3 job cat.)" at bounding box center [559, 102] width 497 height 32
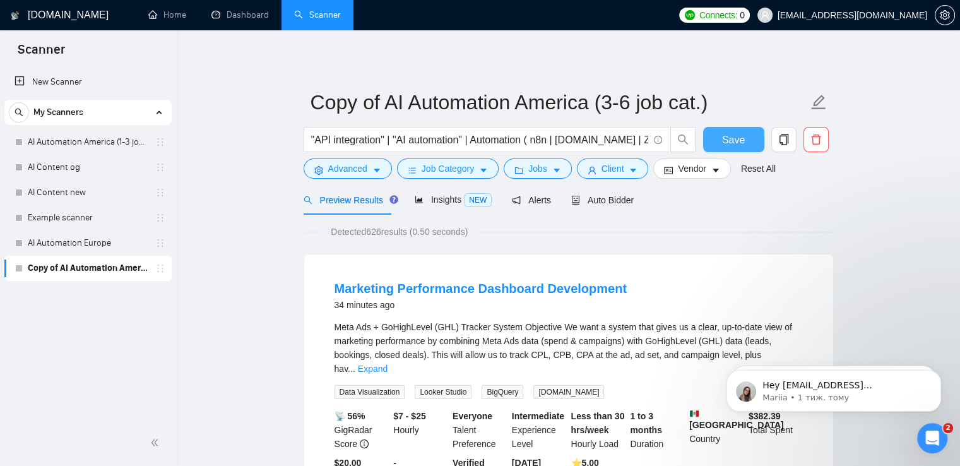
click at [728, 141] on span "Save" at bounding box center [733, 140] width 23 height 16
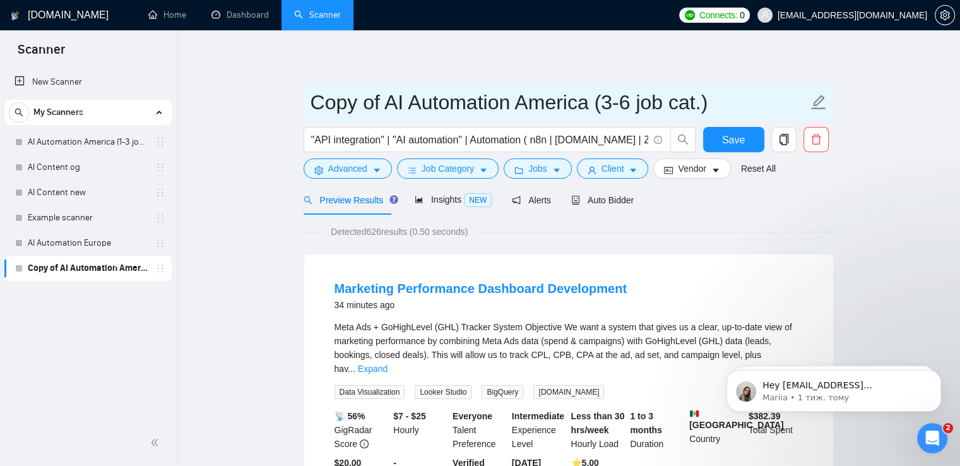
click at [825, 100] on icon "edit" at bounding box center [818, 102] width 16 height 16
click at [391, 102] on input "Copy of AI Automation America (3-6 job cat.)" at bounding box center [559, 102] width 497 height 32
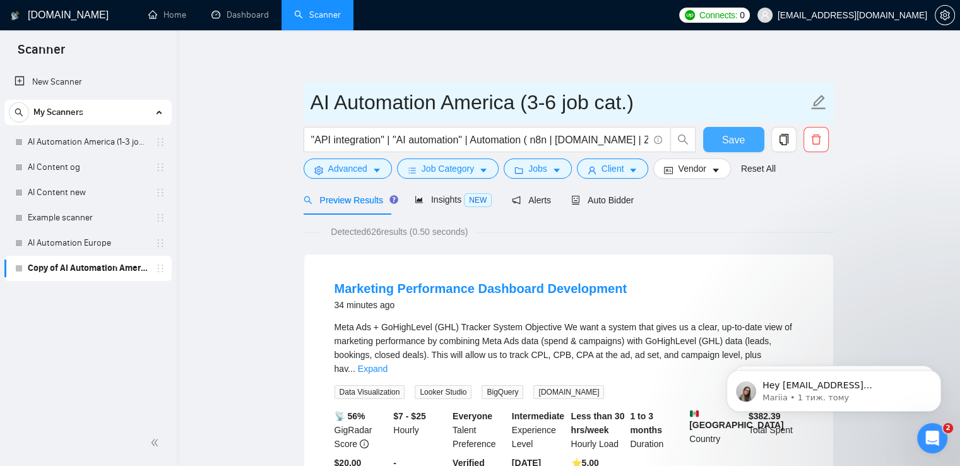
type input "AI Automation America (3-6 job cat.)"
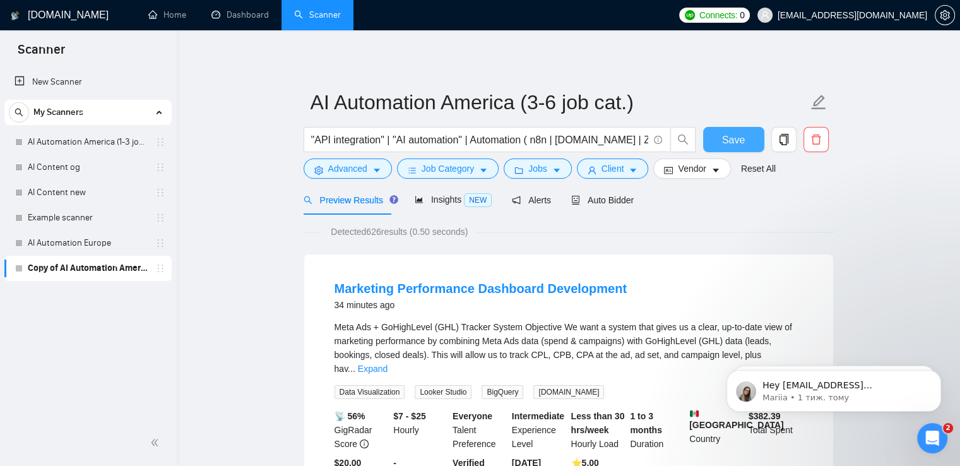
click at [734, 139] on span "Save" at bounding box center [733, 140] width 23 height 16
click at [780, 139] on icon "copy" at bounding box center [783, 139] width 11 height 11
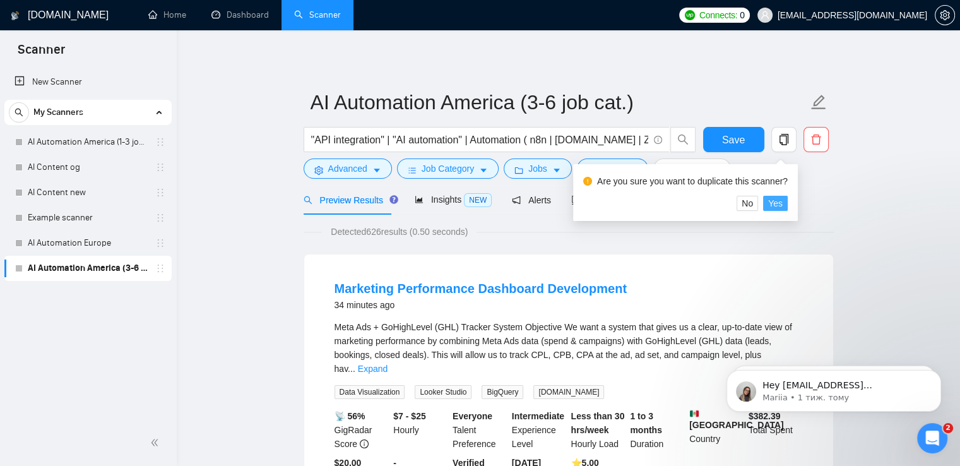
click at [779, 205] on span "Yes" at bounding box center [775, 203] width 15 height 14
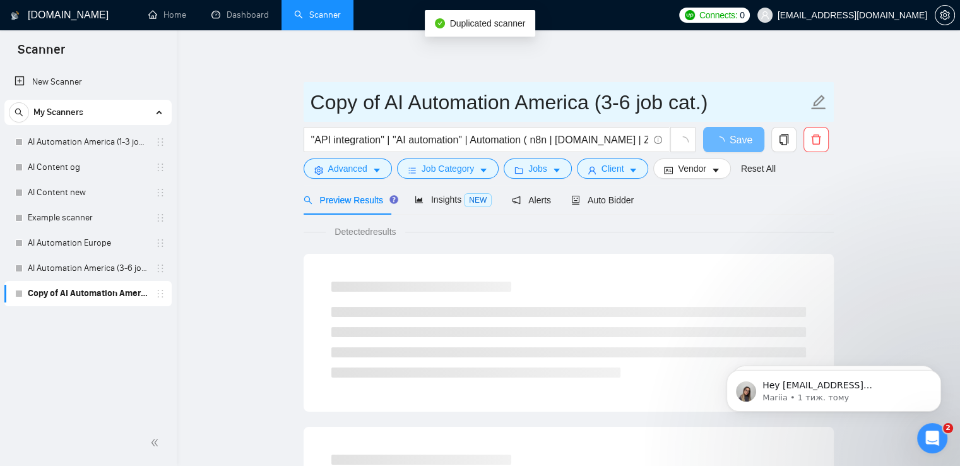
click at [639, 105] on input "Copy of AI Automation America (3-6 job cat.)" at bounding box center [559, 102] width 497 height 32
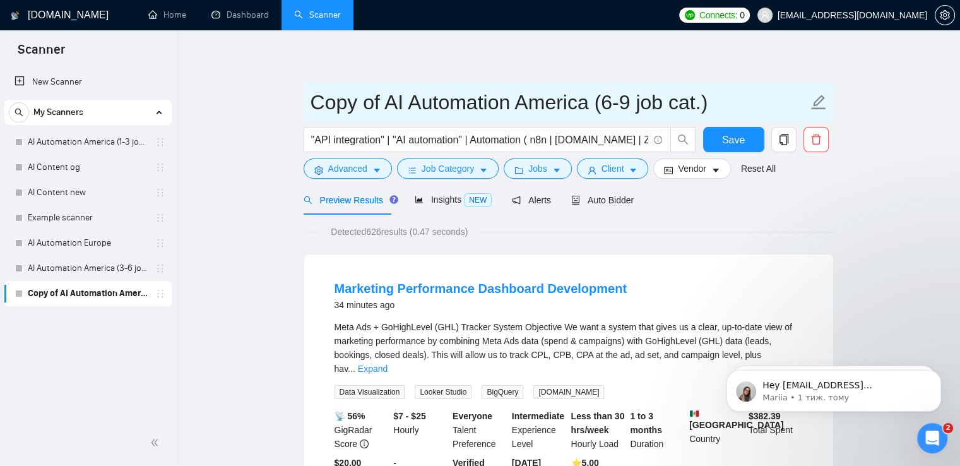
drag, startPoint x: 387, startPoint y: 107, endPoint x: 256, endPoint y: 101, distance: 131.4
type input "AI Automation America (6-9 job cat.)"
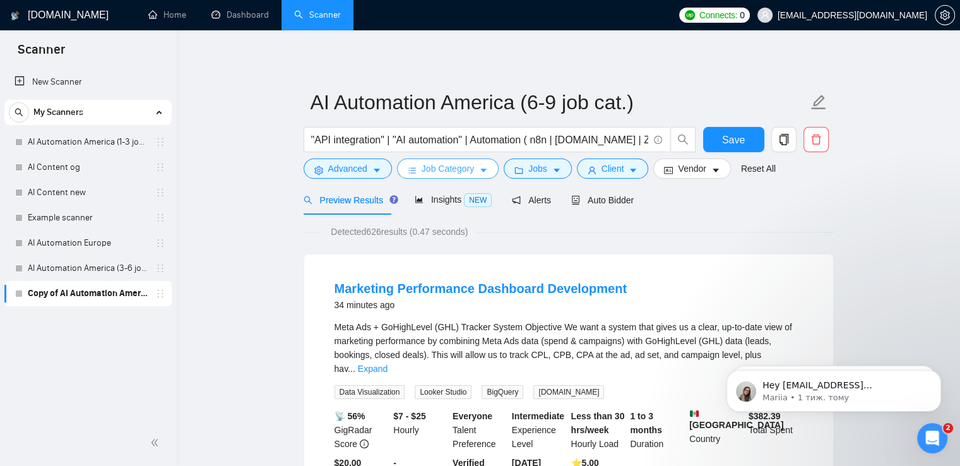
click at [447, 166] on span "Job Category" at bounding box center [448, 169] width 52 height 14
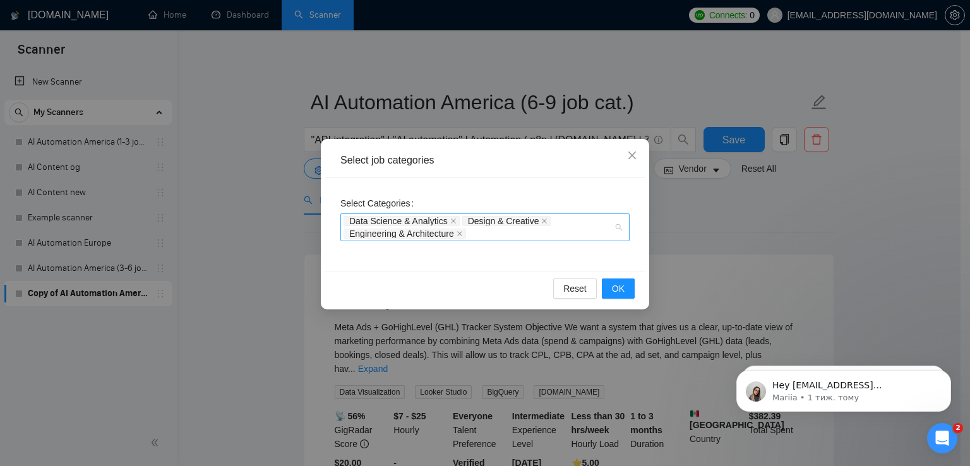
click at [617, 223] on div "Data Science & Analytics Design & Creative Engineering & Architecture" at bounding box center [484, 227] width 289 height 28
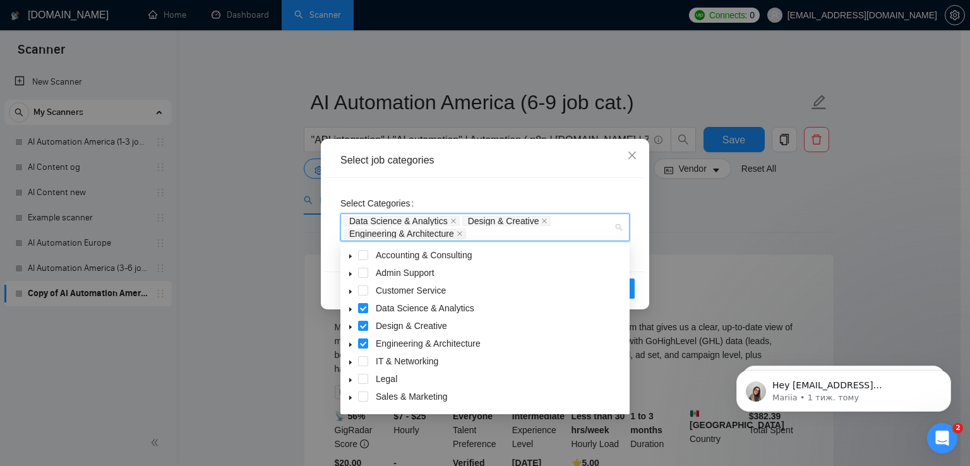
click at [364, 366] on div "IT & Networking" at bounding box center [485, 362] width 284 height 18
click at [364, 362] on span at bounding box center [363, 361] width 10 height 10
click at [364, 372] on div "Legal" at bounding box center [485, 380] width 284 height 18
click at [363, 384] on div "Legal" at bounding box center [485, 380] width 284 height 18
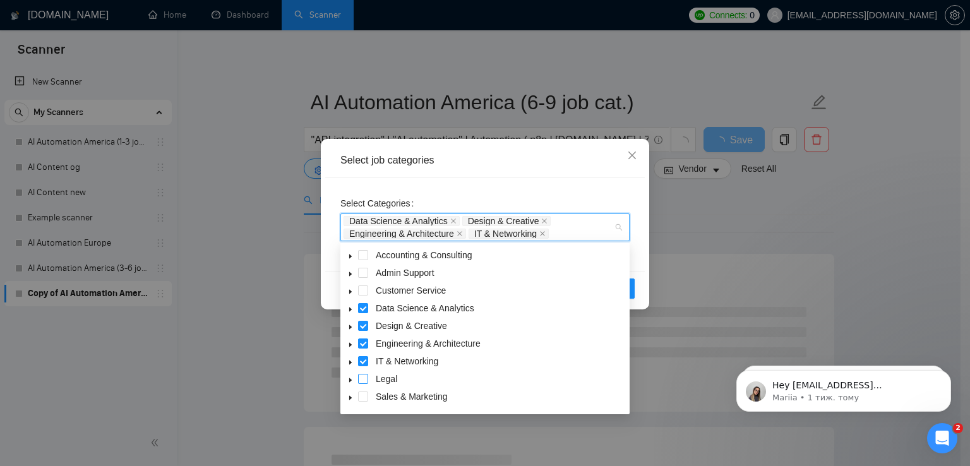
click at [362, 377] on span at bounding box center [363, 379] width 10 height 10
click at [361, 400] on span at bounding box center [363, 396] width 10 height 10
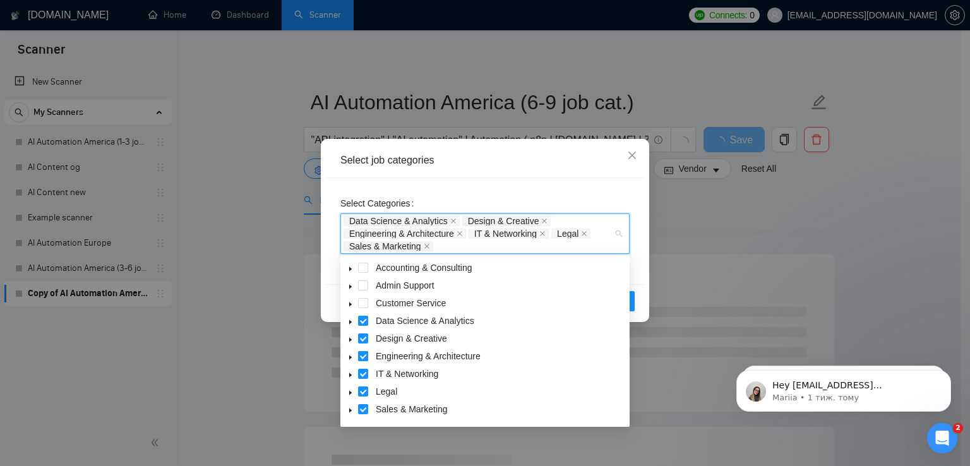
click at [364, 352] on span at bounding box center [363, 356] width 10 height 10
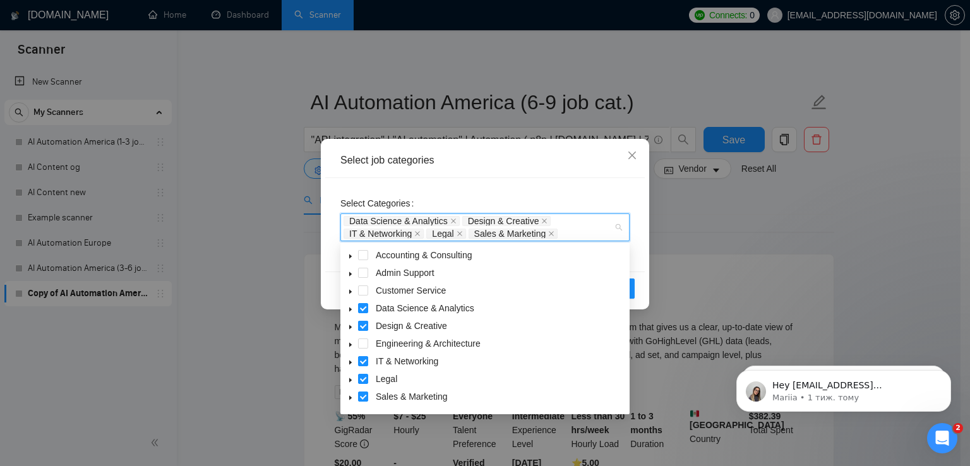
click at [361, 326] on span at bounding box center [363, 326] width 10 height 10
click at [364, 304] on span at bounding box center [363, 308] width 10 height 10
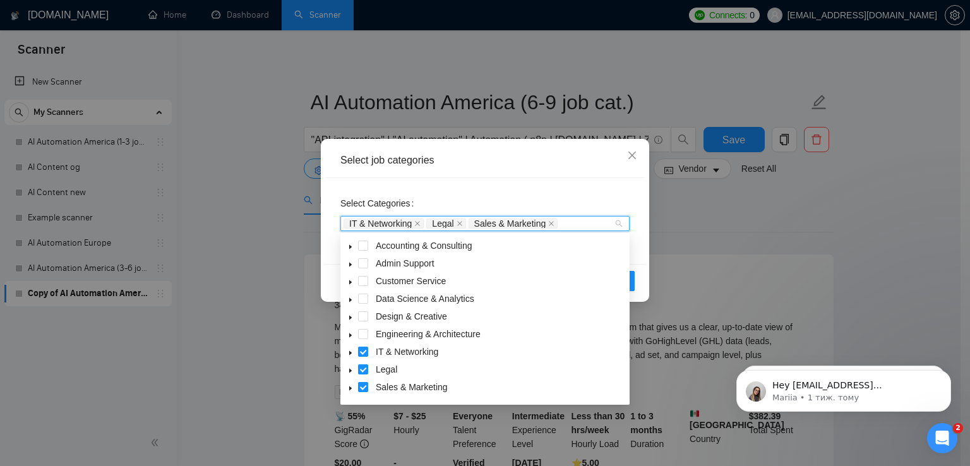
click at [588, 194] on div "Select Categories IT & Networking Legal Sales & Marketing" at bounding box center [484, 213] width 289 height 40
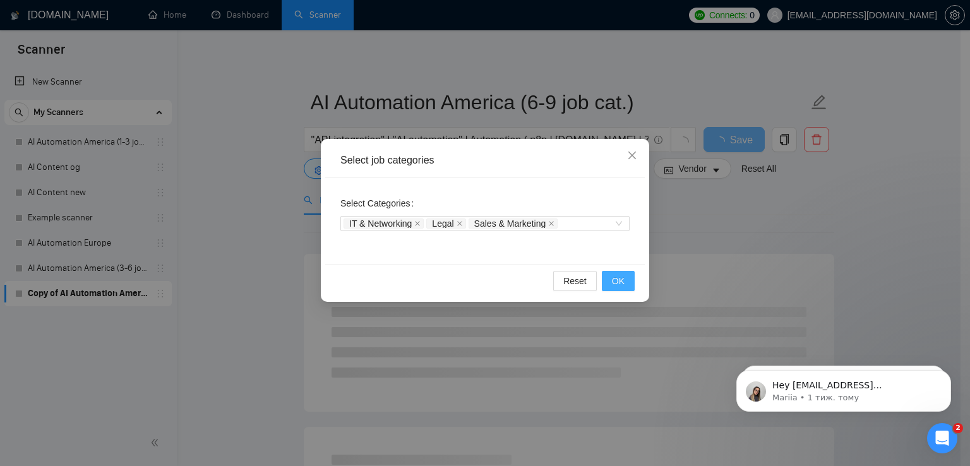
click at [620, 281] on span "OK" at bounding box center [618, 281] width 13 height 14
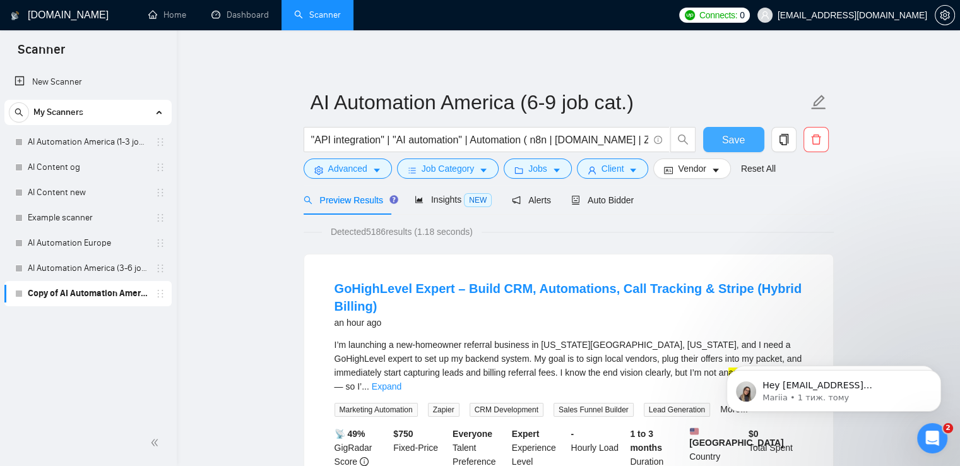
click at [728, 137] on span "Save" at bounding box center [733, 140] width 23 height 16
click at [611, 192] on div "Auto Bidder" at bounding box center [602, 200] width 62 height 30
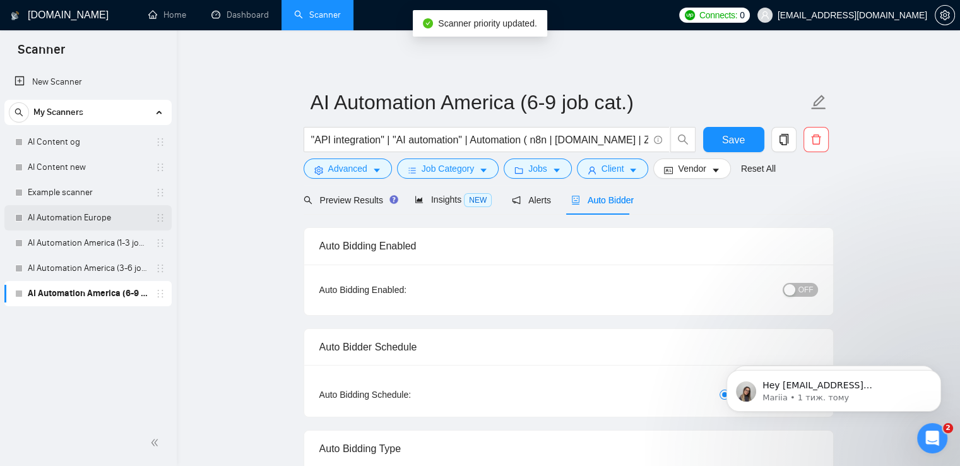
click at [127, 220] on link "AI Automation Europe" at bounding box center [88, 217] width 120 height 25
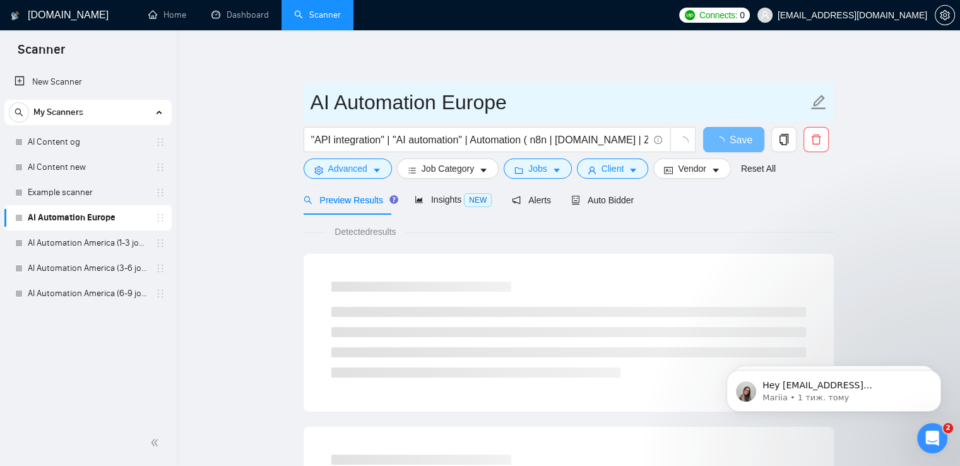
click at [552, 104] on input "AI Automation Europe" at bounding box center [559, 102] width 497 height 32
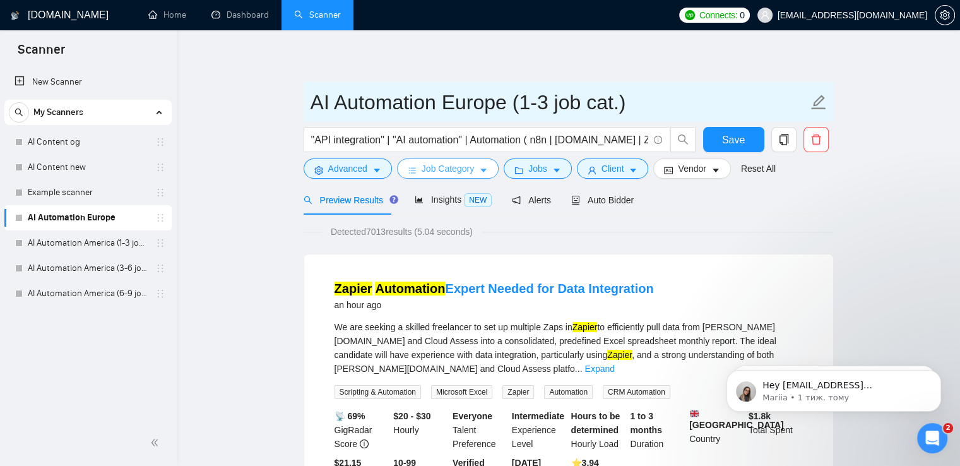
type input "AI Automation Europe (1-3 job cat.)"
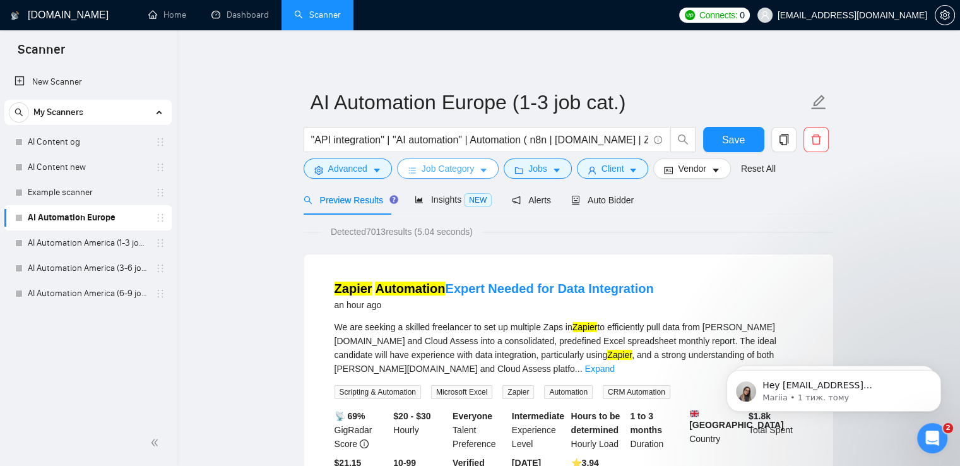
click at [481, 172] on icon "caret-down" at bounding box center [483, 171] width 6 height 4
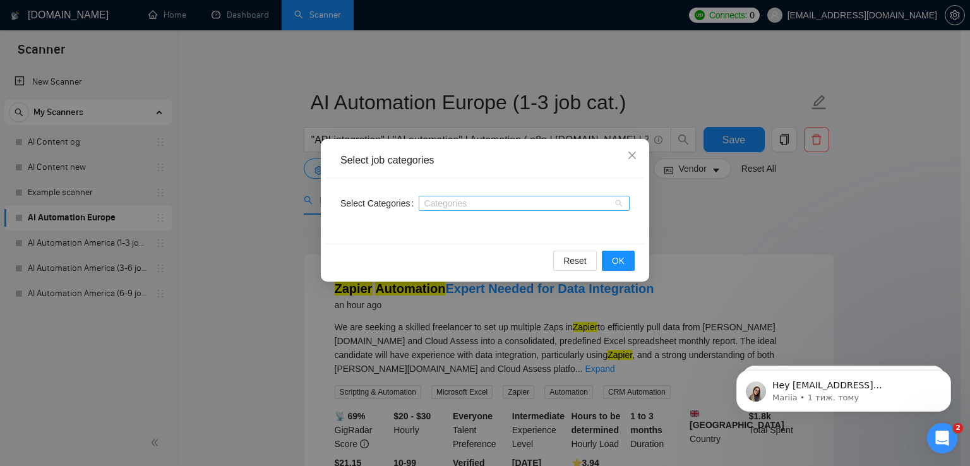
click at [478, 203] on div at bounding box center [518, 203] width 192 height 10
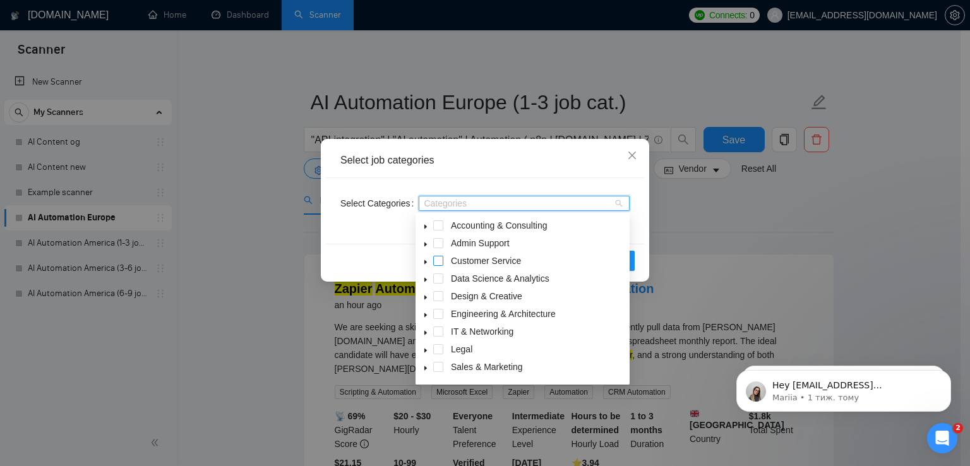
click at [439, 258] on span at bounding box center [438, 261] width 10 height 10
click at [439, 244] on span at bounding box center [438, 243] width 10 height 10
click at [439, 227] on span at bounding box center [438, 225] width 10 height 10
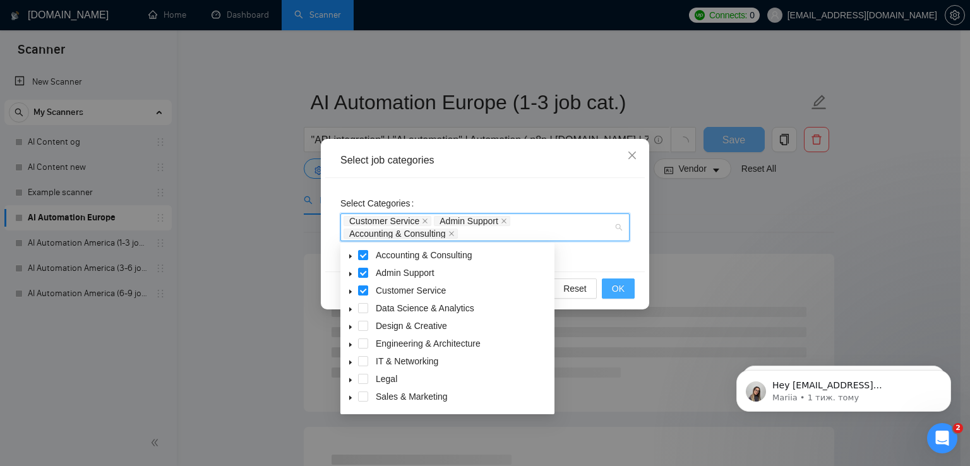
click at [610, 288] on button "OK" at bounding box center [618, 288] width 33 height 20
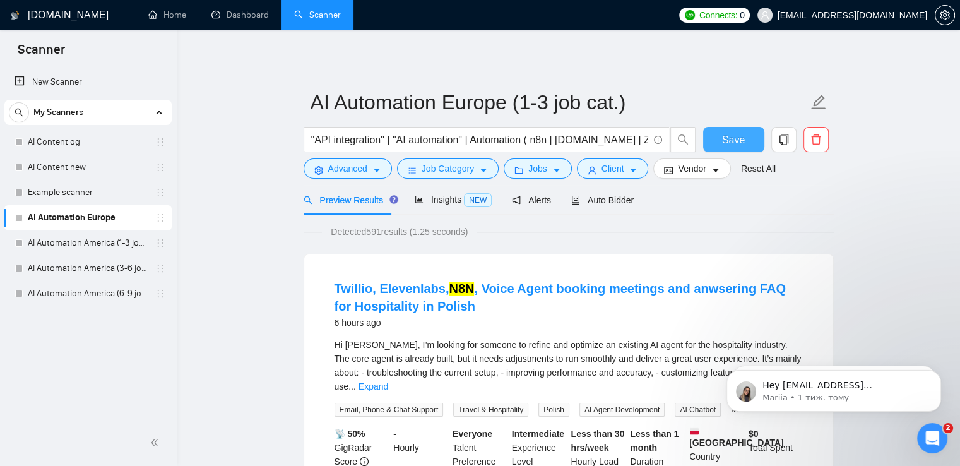
click at [736, 142] on span "Save" at bounding box center [733, 140] width 23 height 16
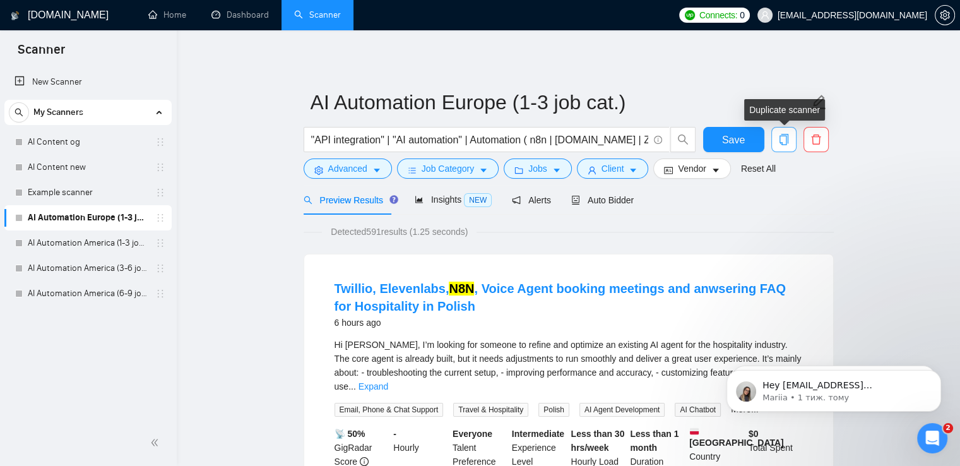
click at [782, 135] on icon "copy" at bounding box center [783, 139] width 11 height 11
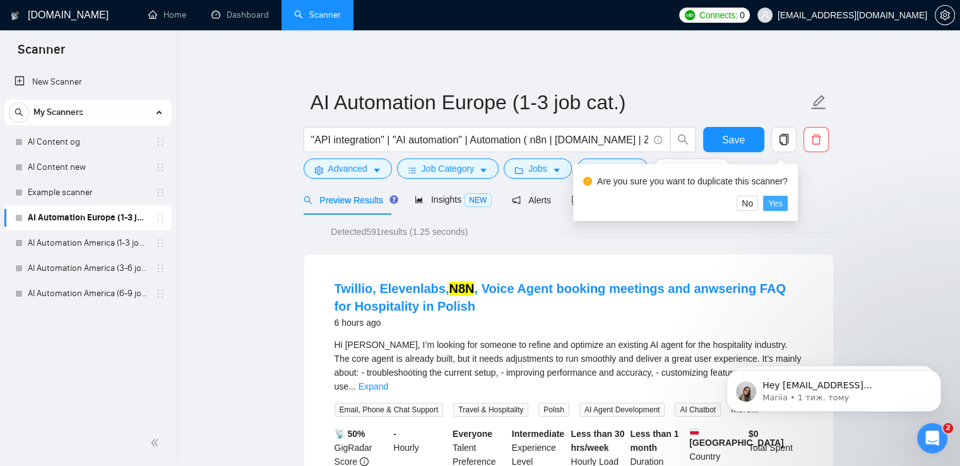
click at [778, 204] on span "Yes" at bounding box center [775, 203] width 15 height 14
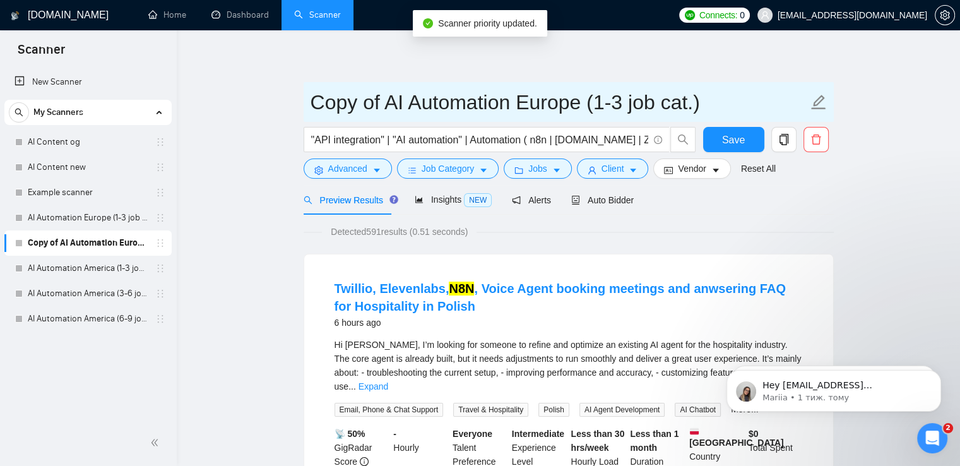
click at [458, 115] on input "Copy of AI Automation Europe (1-3 job cat.)" at bounding box center [559, 102] width 497 height 32
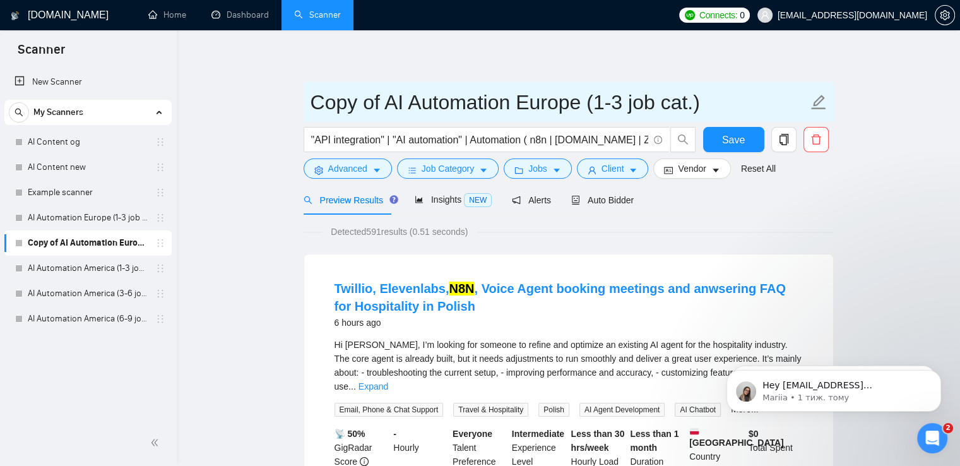
drag, startPoint x: 389, startPoint y: 105, endPoint x: 248, endPoint y: 119, distance: 141.4
click at [555, 104] on input "AI Automation Europe (1-3 job cat.)" at bounding box center [559, 102] width 497 height 32
type input "AI Automation Europe (3-6 job cat.)"
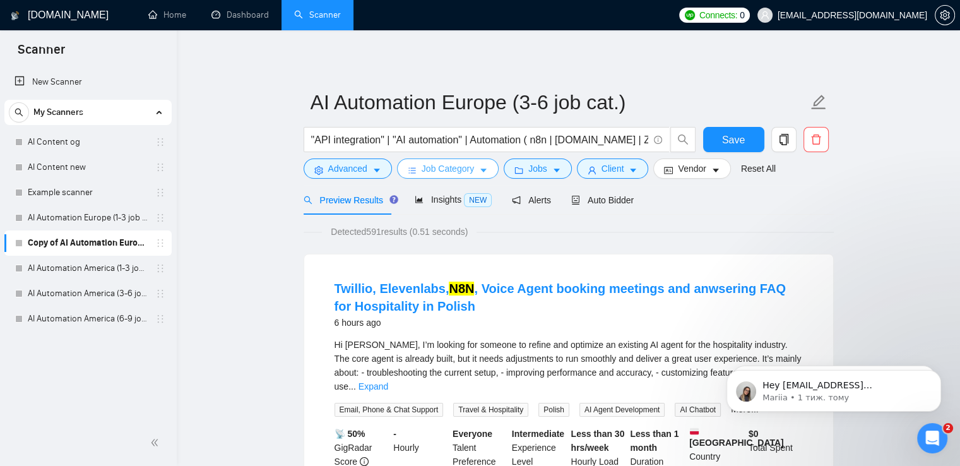
click at [463, 170] on span "Job Category" at bounding box center [448, 169] width 52 height 14
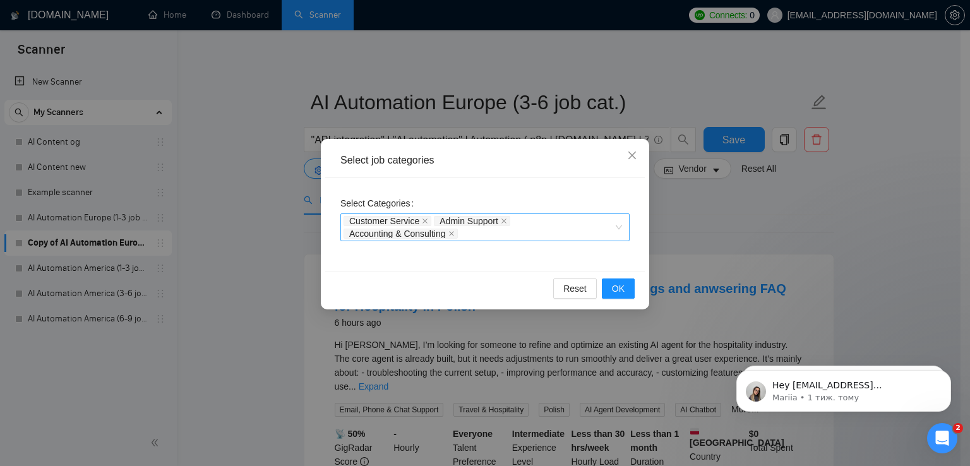
click at [620, 228] on div "Customer Service Admin Support Accounting & Consulting" at bounding box center [484, 227] width 289 height 28
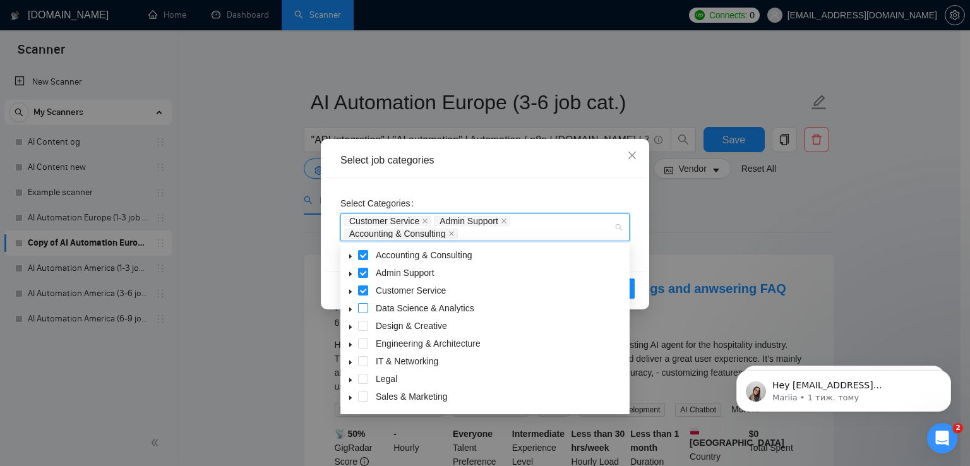
click at [366, 310] on span at bounding box center [363, 308] width 10 height 10
click at [362, 324] on span at bounding box center [363, 326] width 10 height 10
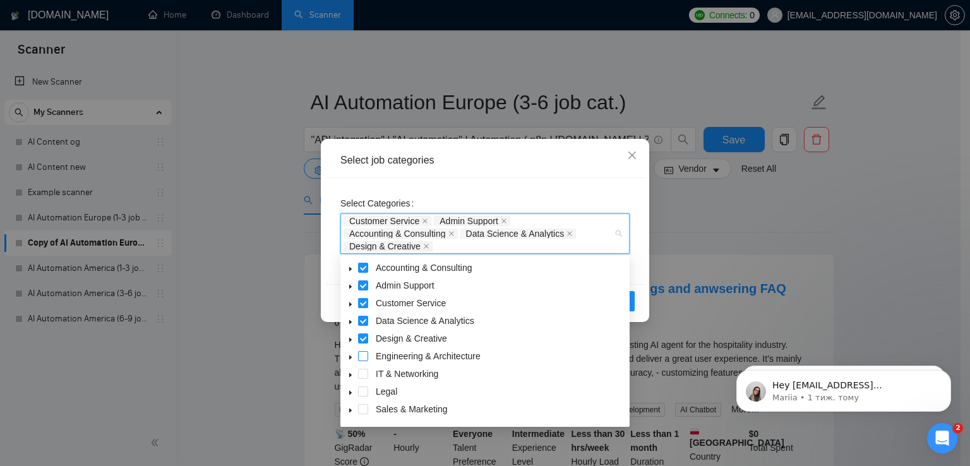
click at [363, 355] on span at bounding box center [363, 356] width 10 height 10
click at [360, 302] on span at bounding box center [363, 303] width 10 height 10
click at [365, 285] on span at bounding box center [363, 285] width 10 height 10
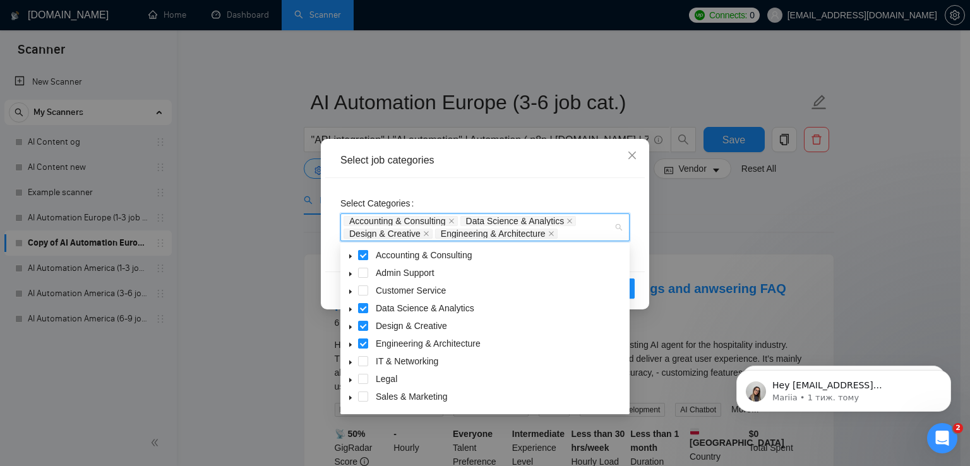
click at [360, 257] on span at bounding box center [363, 255] width 10 height 10
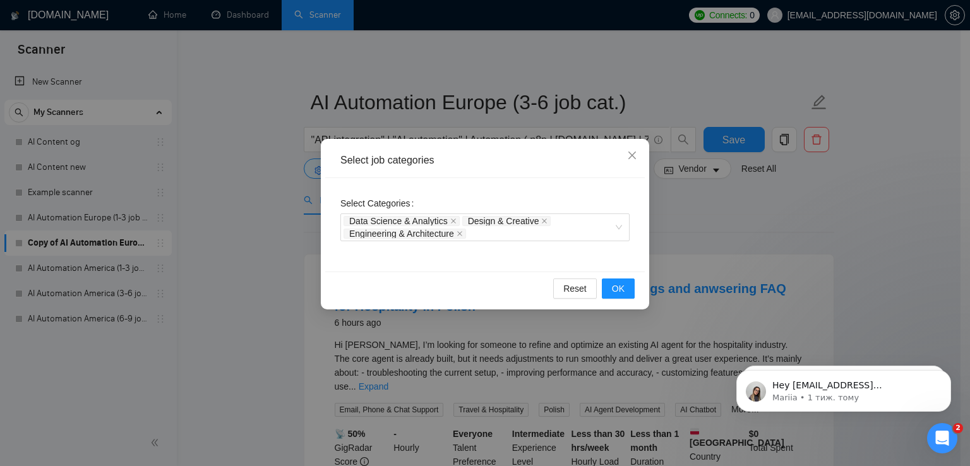
click at [521, 187] on div "Select Categories Data Science & Analytics Design & Creative Engineering & Arch…" at bounding box center [484, 224] width 319 height 93
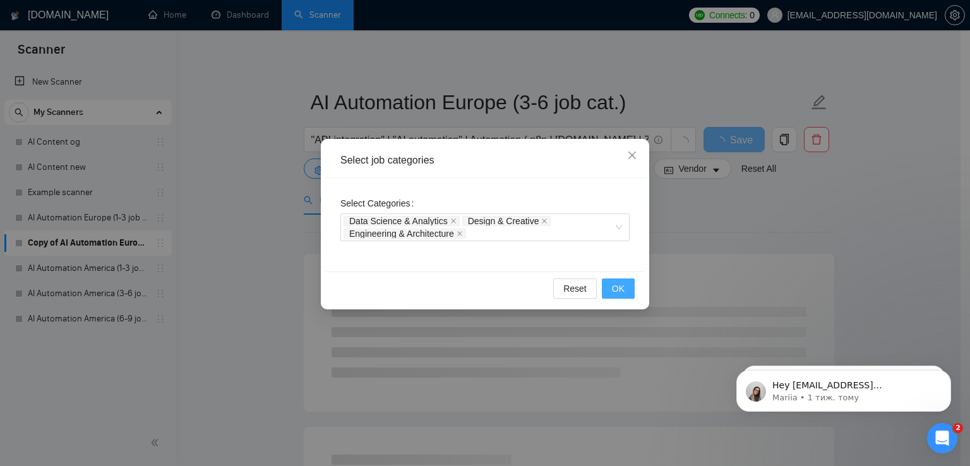
click at [624, 293] on button "OK" at bounding box center [618, 288] width 33 height 20
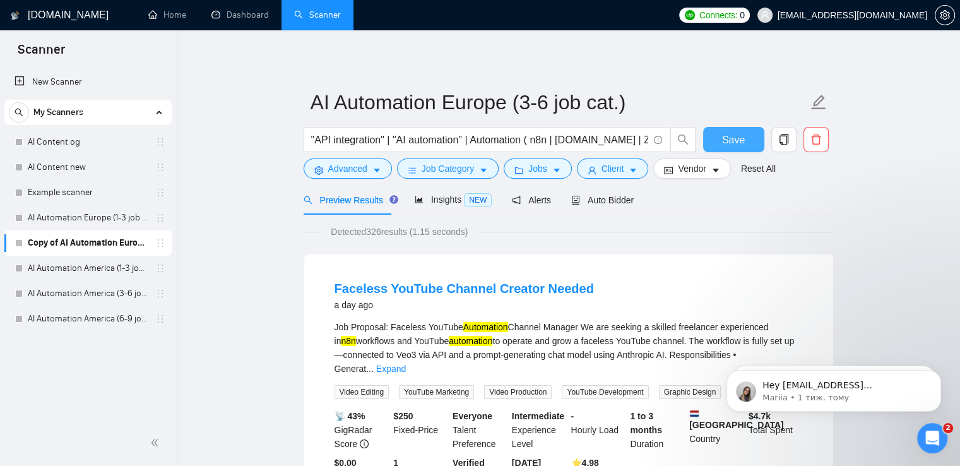
click at [726, 136] on span "Save" at bounding box center [733, 140] width 23 height 16
click at [735, 141] on span "Save" at bounding box center [733, 140] width 23 height 16
click at [783, 142] on icon "copy" at bounding box center [783, 139] width 11 height 11
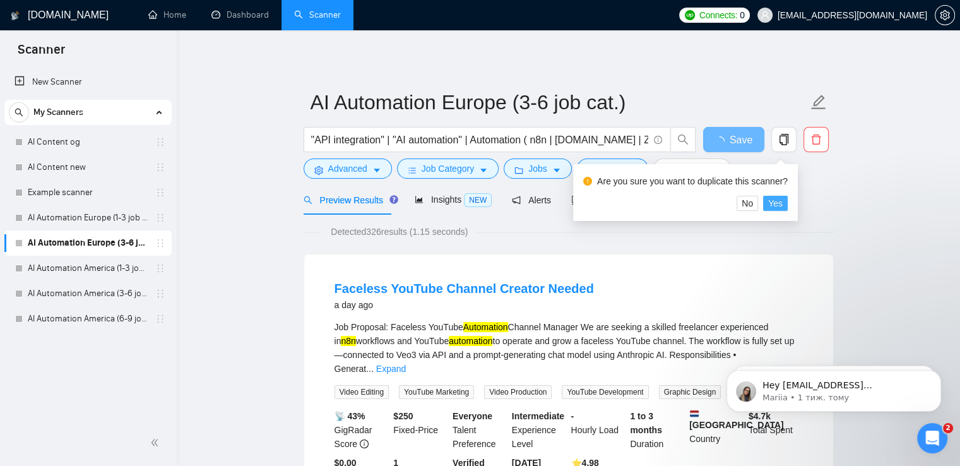
click at [778, 205] on span "Yes" at bounding box center [775, 203] width 15 height 14
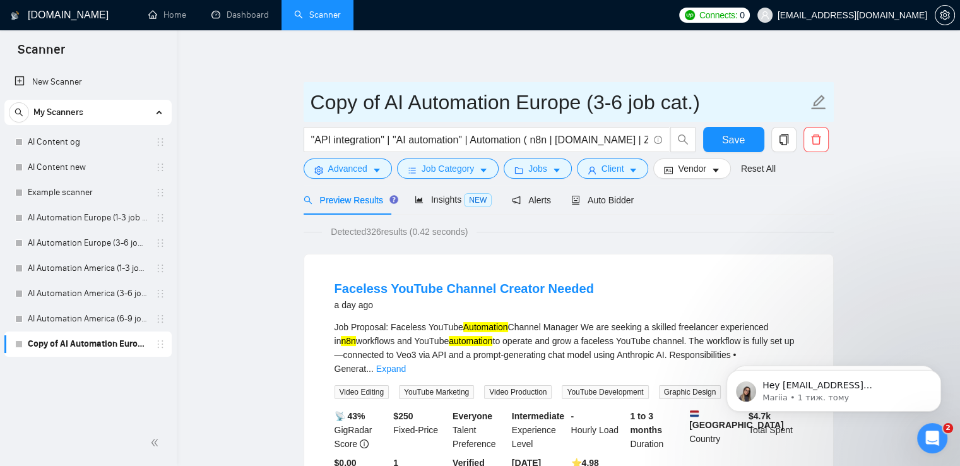
drag, startPoint x: 387, startPoint y: 106, endPoint x: 243, endPoint y: 117, distance: 144.3
click at [558, 107] on input "AI Automation Europe (3-6 job cat.)" at bounding box center [559, 102] width 497 height 32
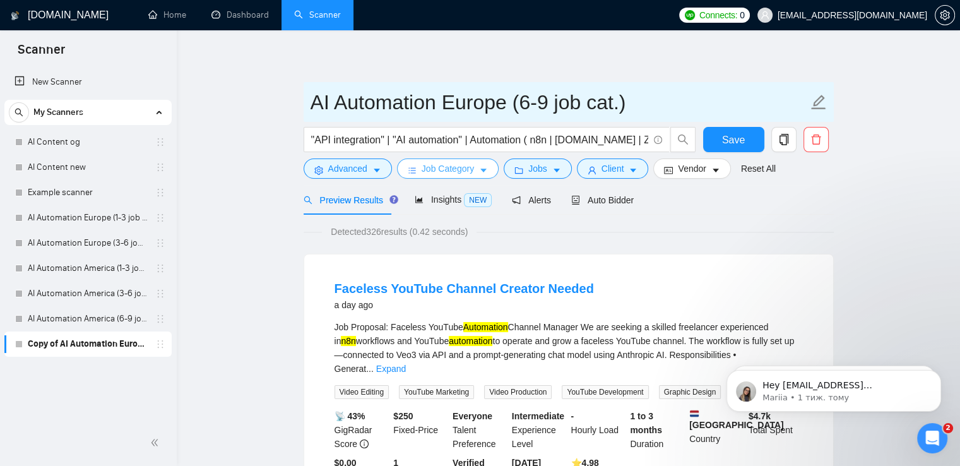
type input "AI Automation Europe (6-9 job cat.)"
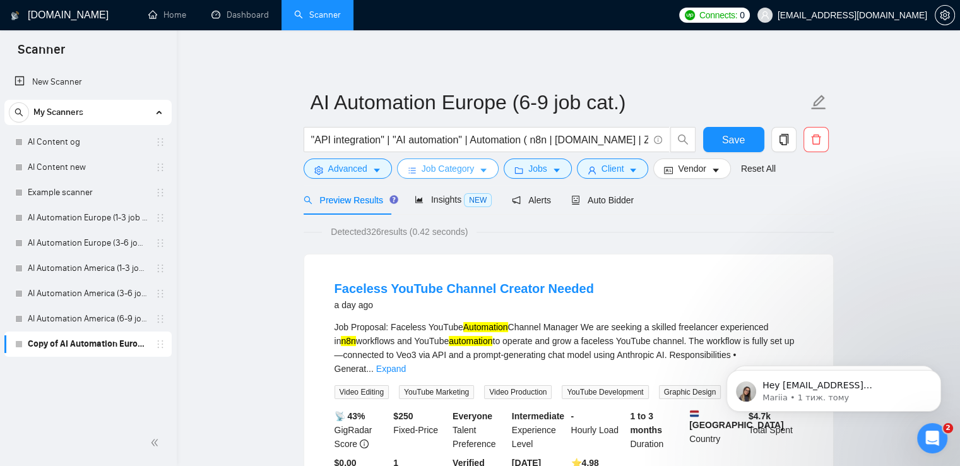
click at [470, 165] on span "Job Category" at bounding box center [448, 169] width 52 height 14
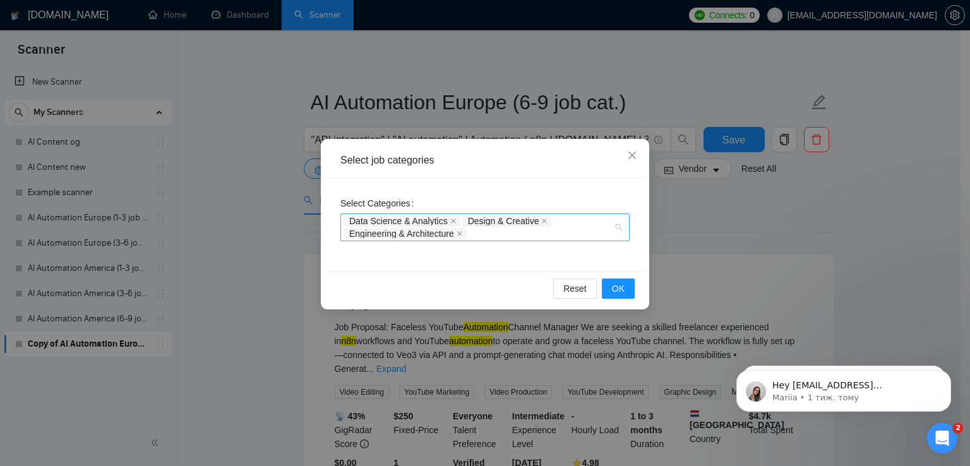
click at [596, 230] on div "Data Science & Analytics Design & Creative Engineering & Architecture" at bounding box center [478, 227] width 270 height 25
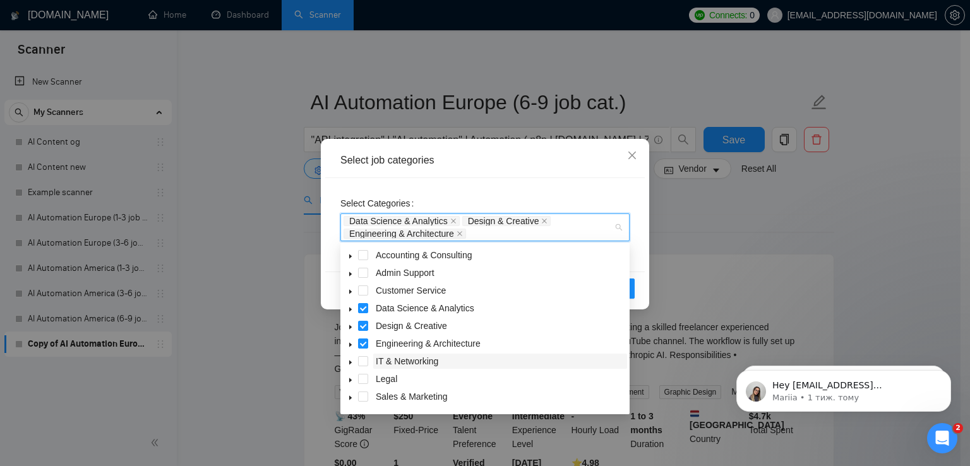
click at [388, 357] on span "IT & Networking" at bounding box center [407, 361] width 62 height 10
click at [376, 381] on span "Legal" at bounding box center [386, 379] width 21 height 10
click at [379, 400] on span "Sales & Marketing" at bounding box center [412, 396] width 72 height 10
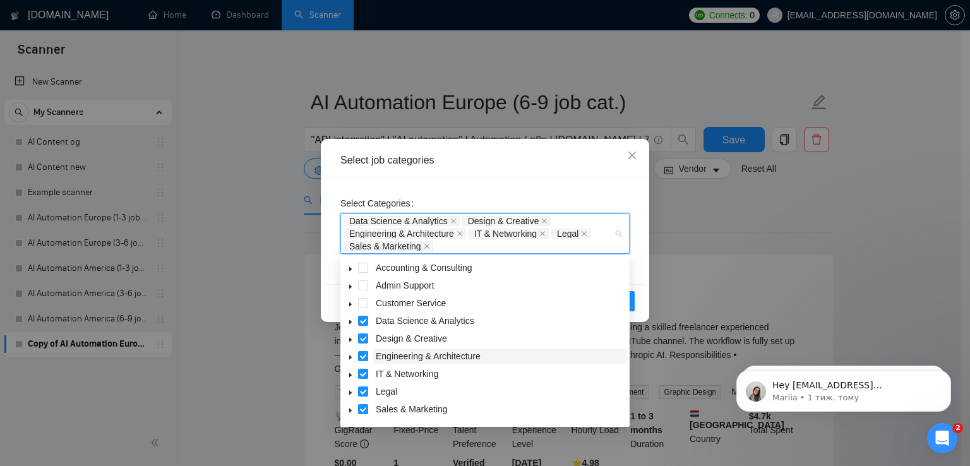
click at [406, 354] on span "Engineering & Architecture" at bounding box center [428, 356] width 105 height 10
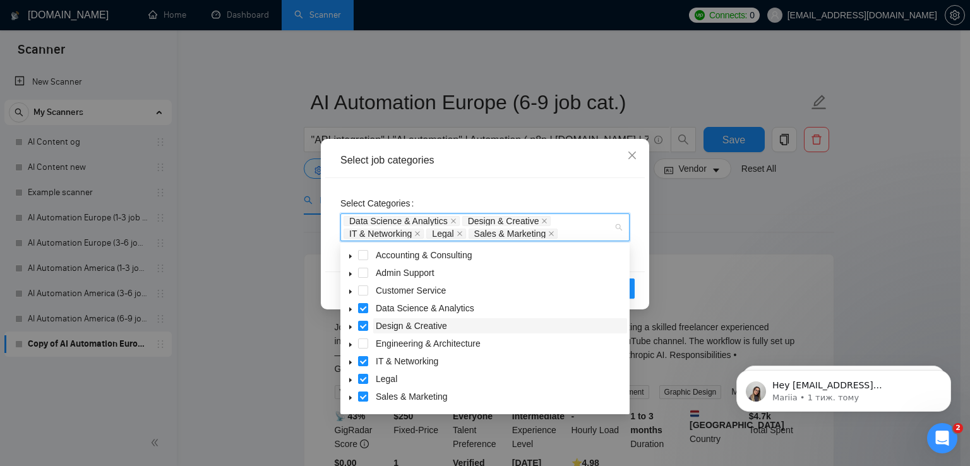
click at [412, 324] on span "Design & Creative" at bounding box center [411, 326] width 71 height 10
click at [432, 303] on span "Data Science & Analytics" at bounding box center [425, 308] width 98 height 10
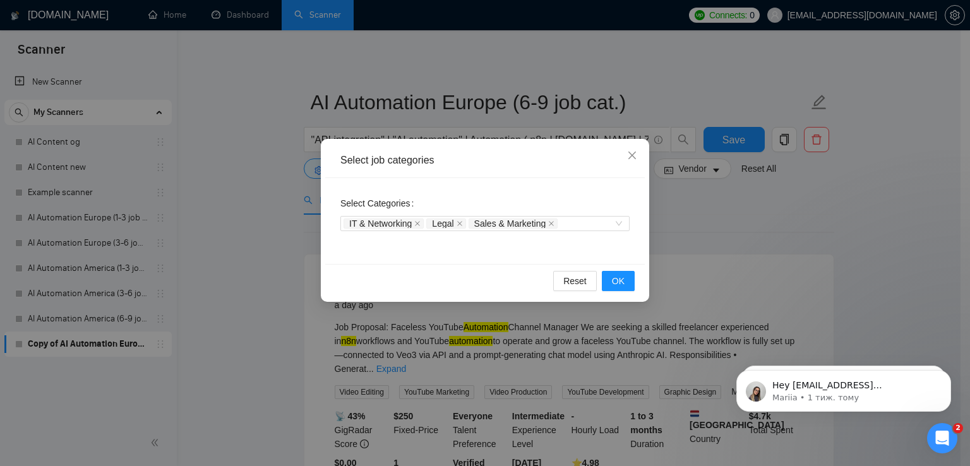
click at [644, 258] on div "Select job categories Select Categories IT & Networking Legal Sales & Marketing…" at bounding box center [485, 220] width 328 height 163
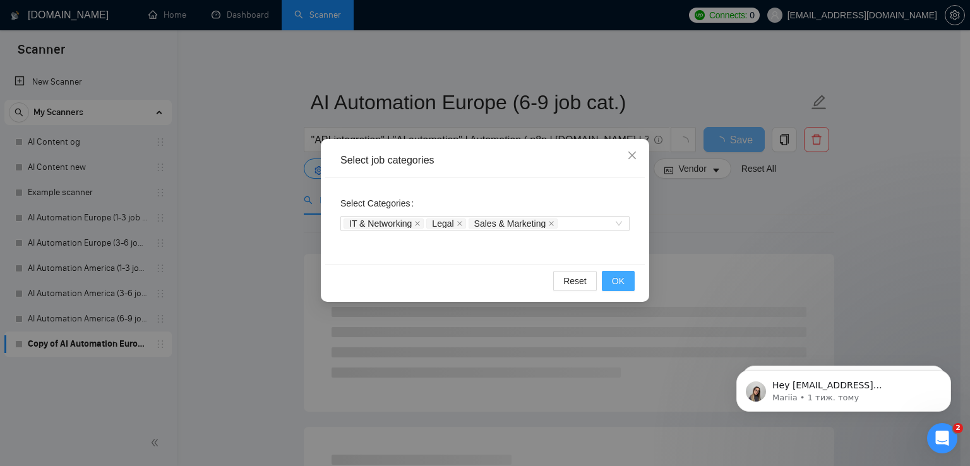
click at [613, 282] on span "OK" at bounding box center [618, 281] width 13 height 14
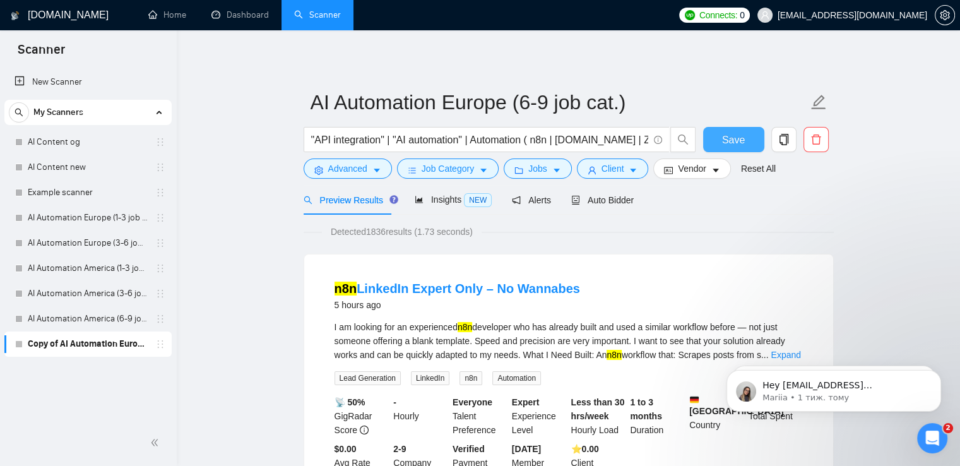
click at [737, 140] on span "Save" at bounding box center [733, 140] width 23 height 16
